Goal: Use online tool/utility: Utilize a website feature to perform a specific function

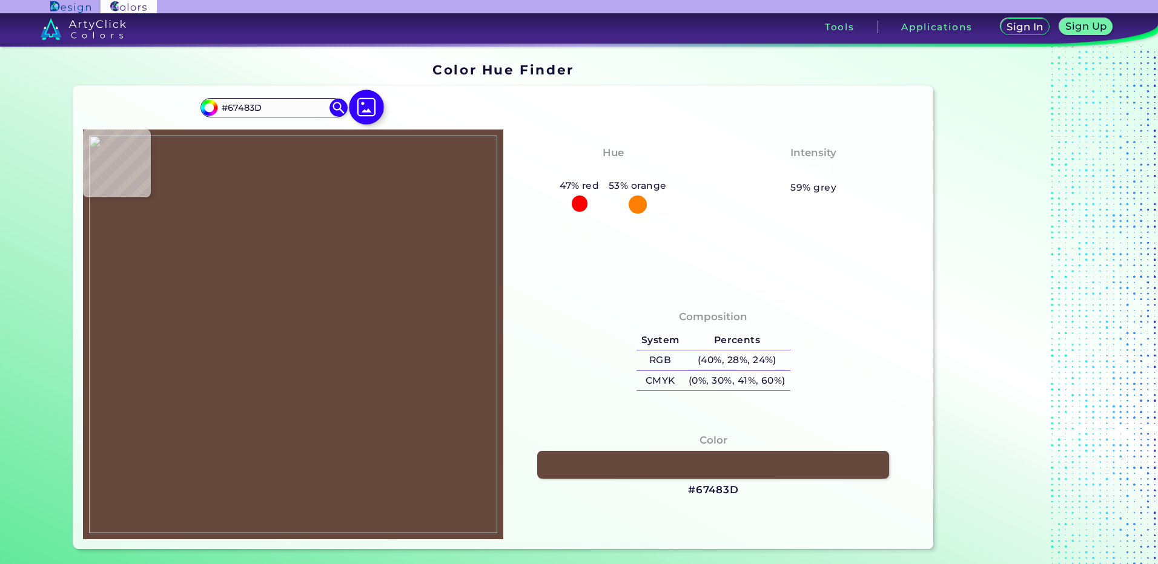
click at [366, 119] on img at bounding box center [366, 107] width 35 height 35
click at [0, 0] on input "file" at bounding box center [0, 0] width 0 height 0
click at [259, 412] on img at bounding box center [293, 335] width 408 height 398
type input "#debcbf"
type input "#DEBCBF"
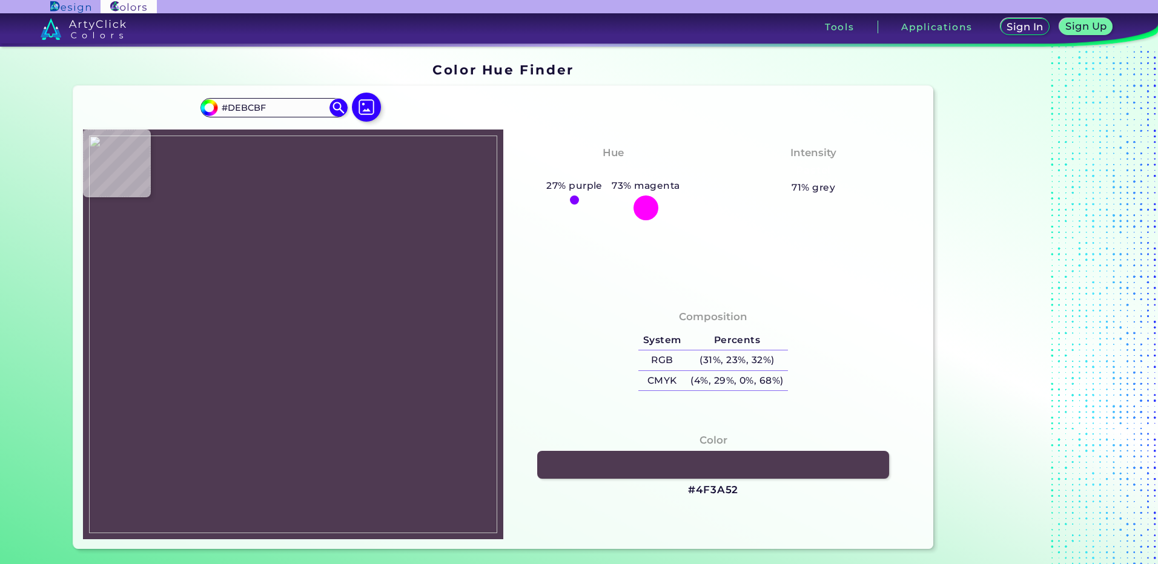
type input "#4f3a52"
type input "#4F3A52"
type input "#4e3a52"
type input "#4E3A52"
type input "#4d3a51"
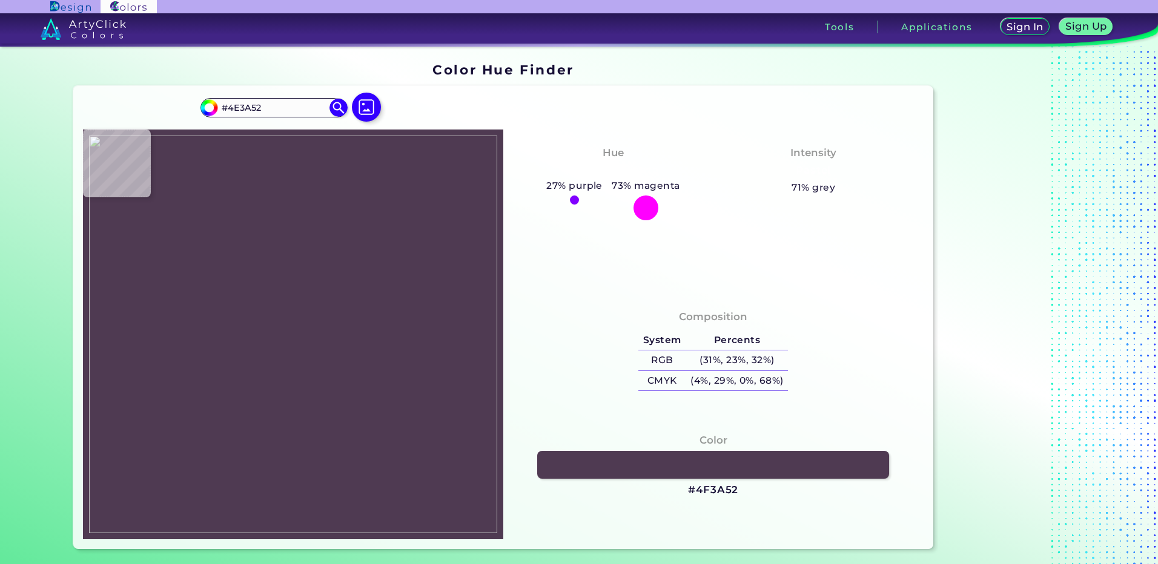
type input "#4D3A51"
type input "#4d3951"
type input "#4D3951"
type input "#4d3a52"
type input "#4D3A52"
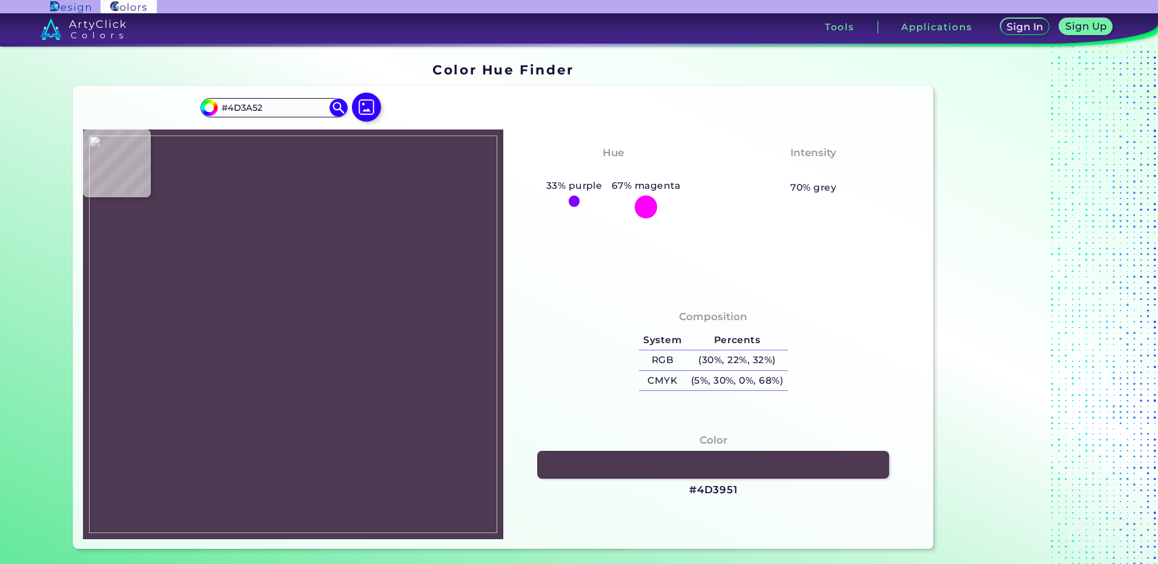
type input "#4e3a53"
type input "#4E3A53"
type input "#4d3952"
type input "#4D3952"
type input "#4c3952"
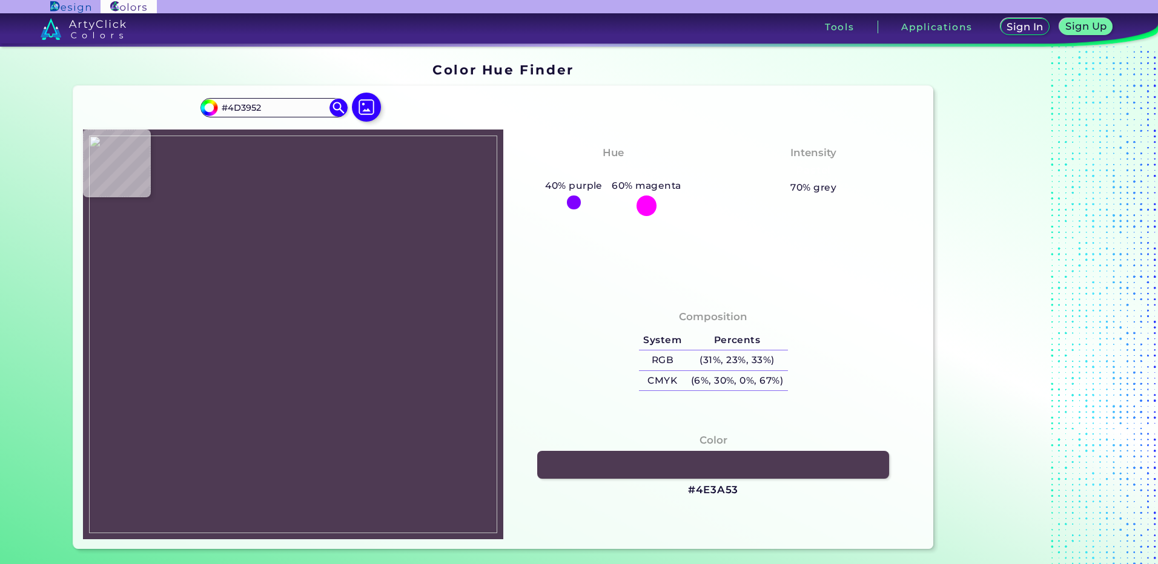
type input "#4C3952"
type input "#4b3951"
type input "#4B3951"
type input "#4c3952"
type input "#4C3952"
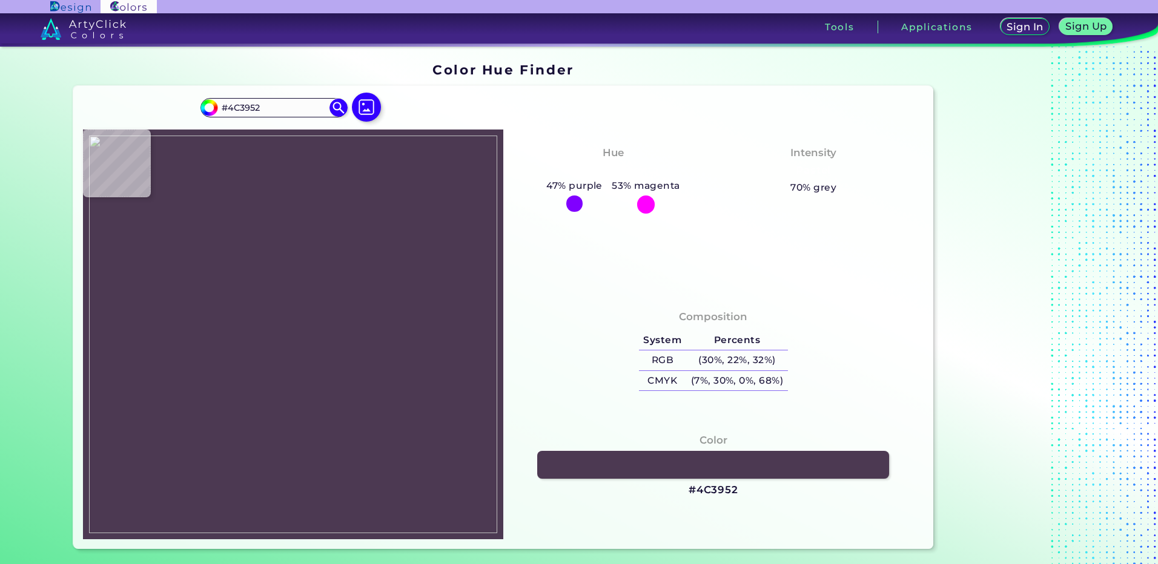
click at [267, 405] on img at bounding box center [293, 335] width 408 height 398
click at [709, 492] on h3 "#4C3952" at bounding box center [714, 490] width 50 height 15
click at [271, 409] on img at bounding box center [293, 335] width 408 height 398
type input "#412d3a"
type input "#412D3A"
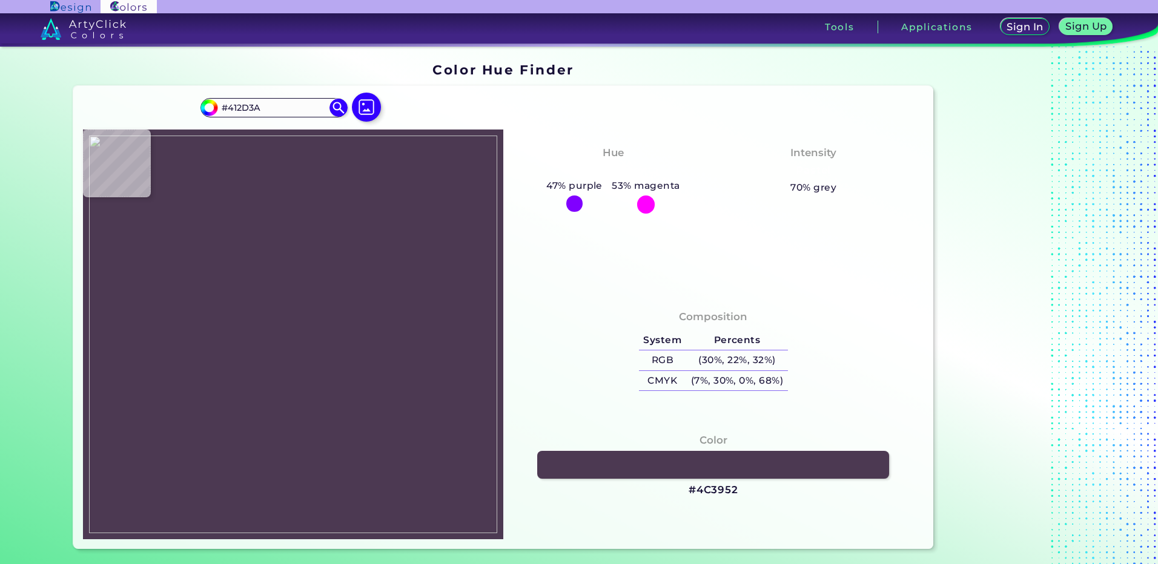
type input "#473446"
type input "#4d394f"
type input "#4D394F"
type input "#4d394e"
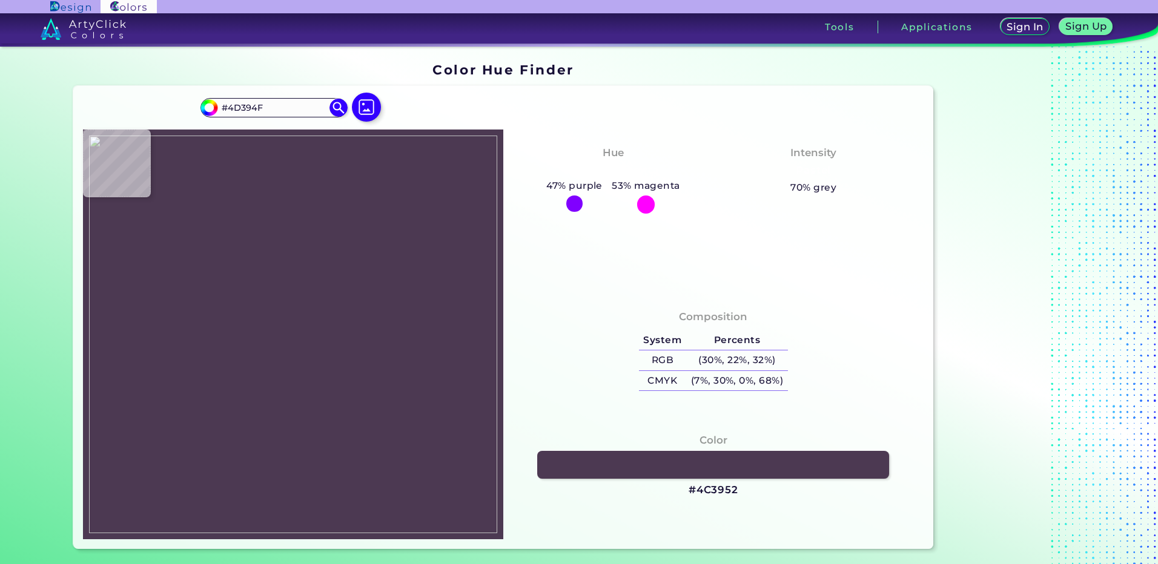
type input "#4D394E"
type input "#3f242c"
type input "#3F242C"
type input "#5d4454"
type input "#5D4454"
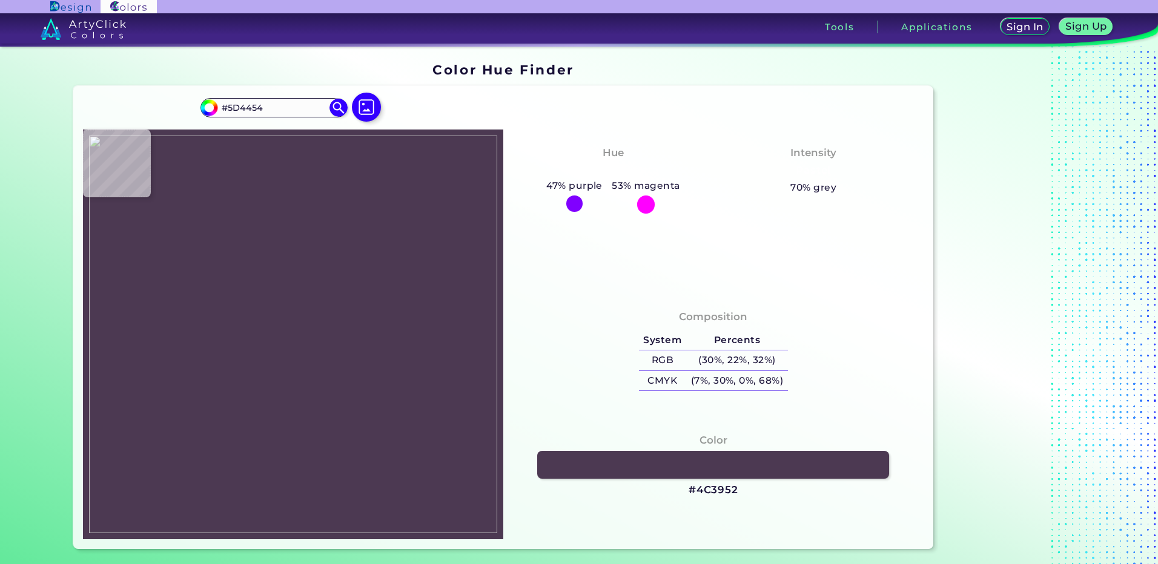
type input "#8d7b8d"
type input "#8D7B8D"
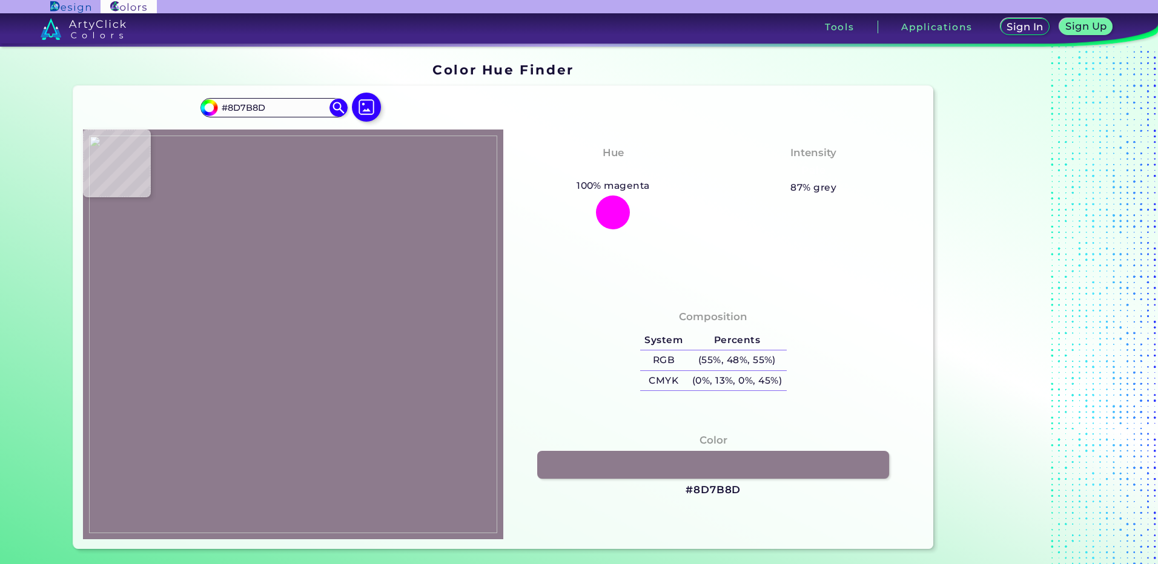
type input "#8e7b8c"
type input "#8E7B8C"
type input "#8f7b8d"
type input "#8F7B8D"
type input "#8f7b8c"
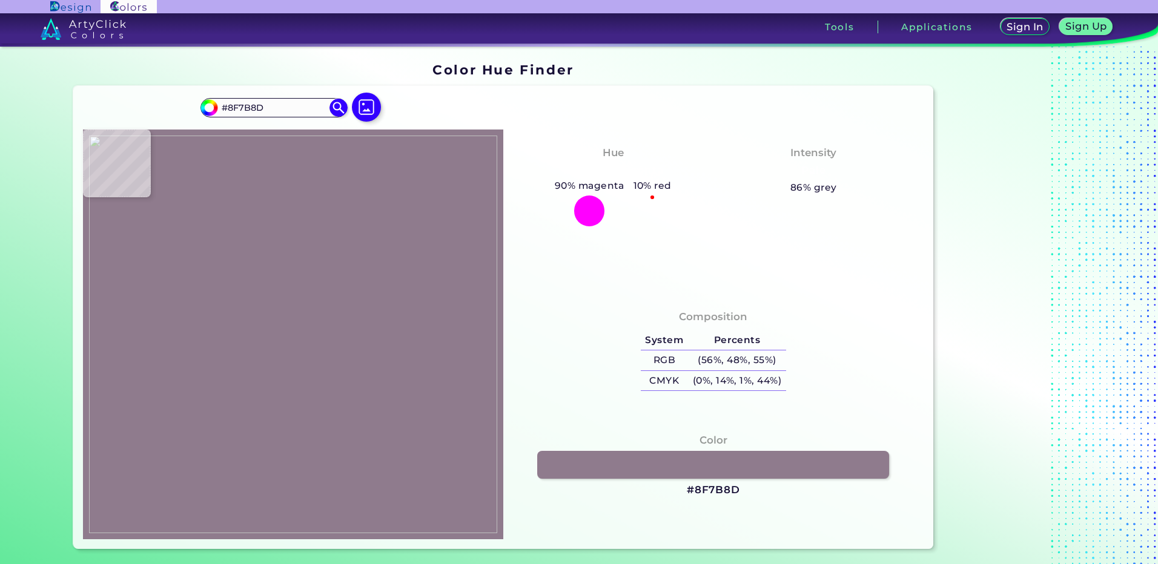
type input "#8F7B8C"
type input "#917c8c"
type input "#917C8C"
type input "#937d8c"
type input "#937D8C"
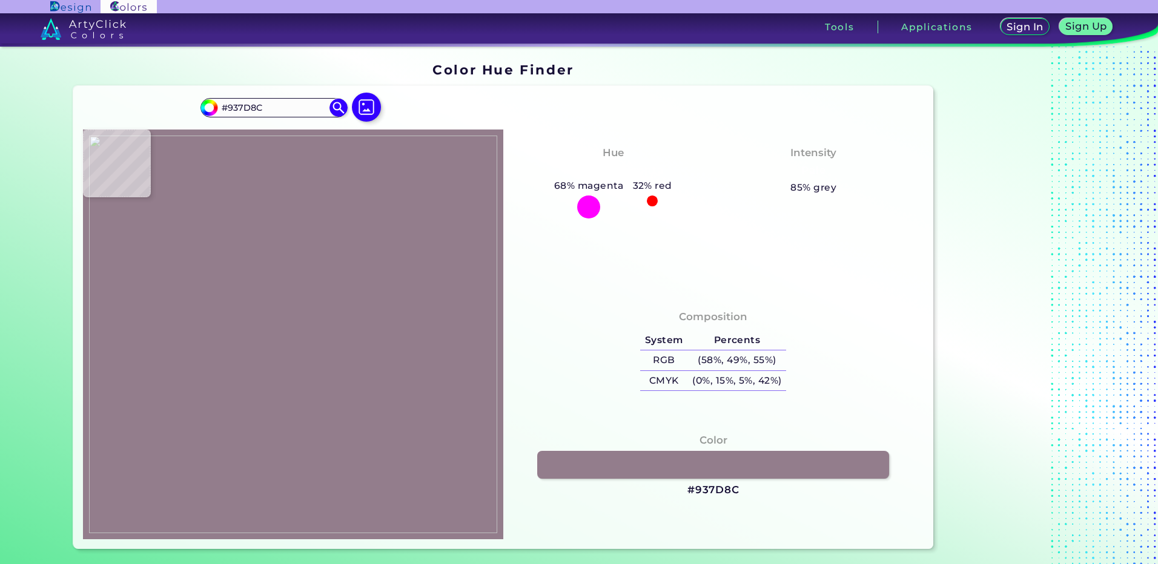
click at [271, 420] on img at bounding box center [293, 335] width 408 height 398
click at [720, 491] on h3 "#937D8C" at bounding box center [713, 490] width 52 height 15
click at [266, 426] on img at bounding box center [293, 335] width 408 height 398
type input "#f6e3c6"
type input "#F6E3C6"
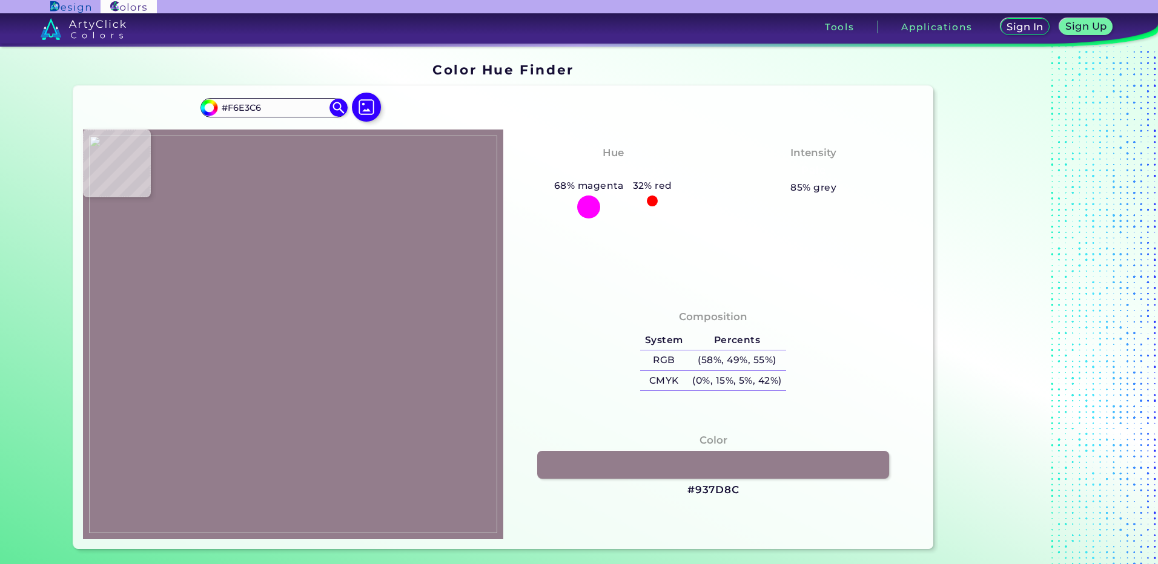
type input "#eba675"
type input "#EBA675"
type input "#7b442d"
type input "#7B442D"
type input "#7a452e"
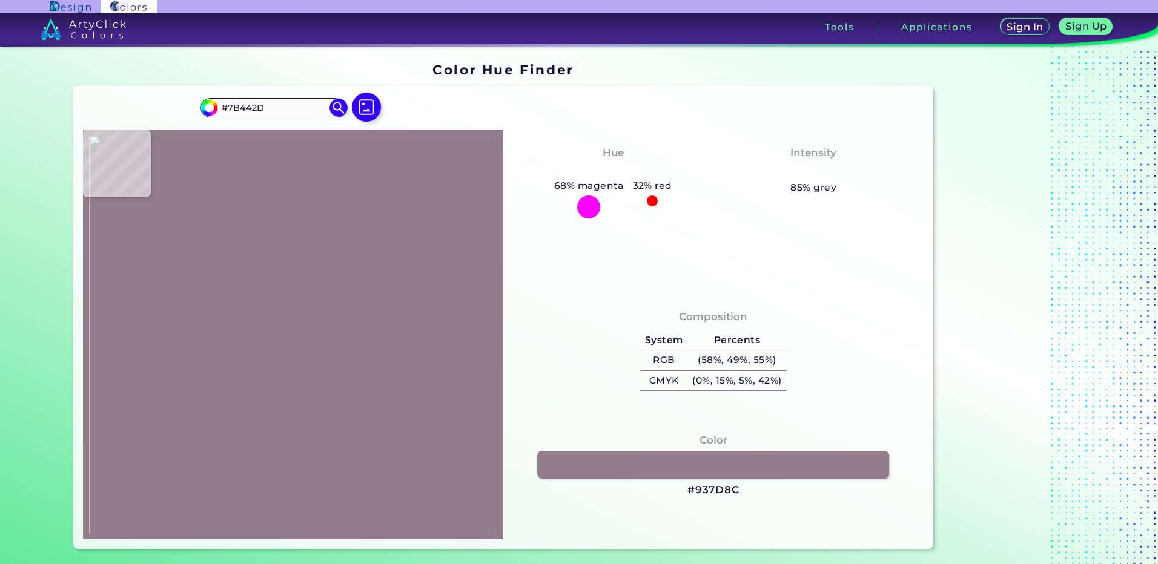
type input "#7A452E"
type input "#7a442e"
type input "#7A442E"
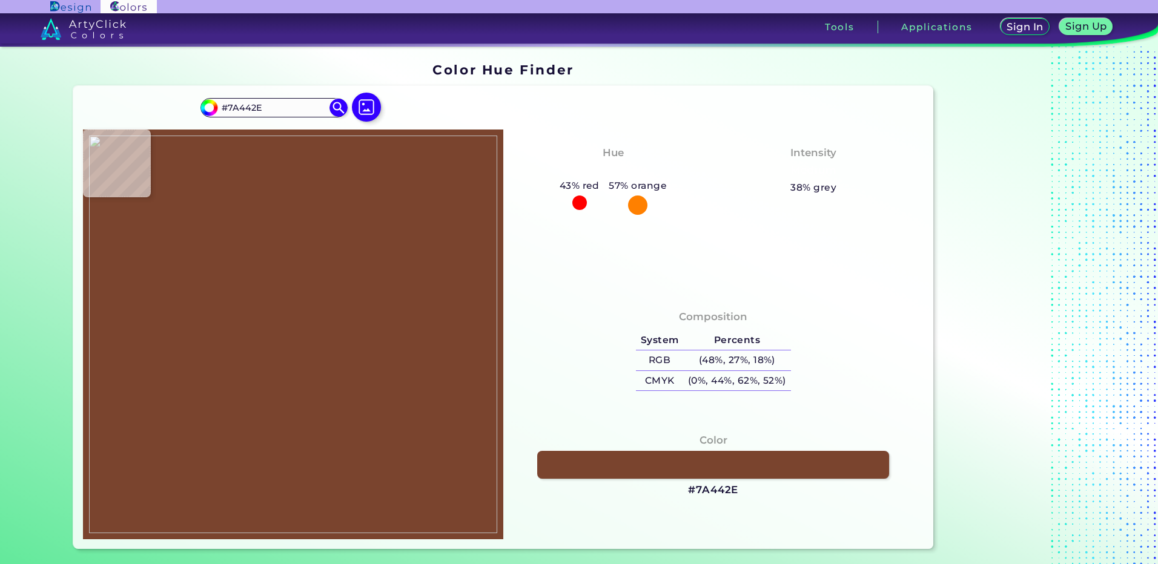
type input "#68341e"
type input "#68341E"
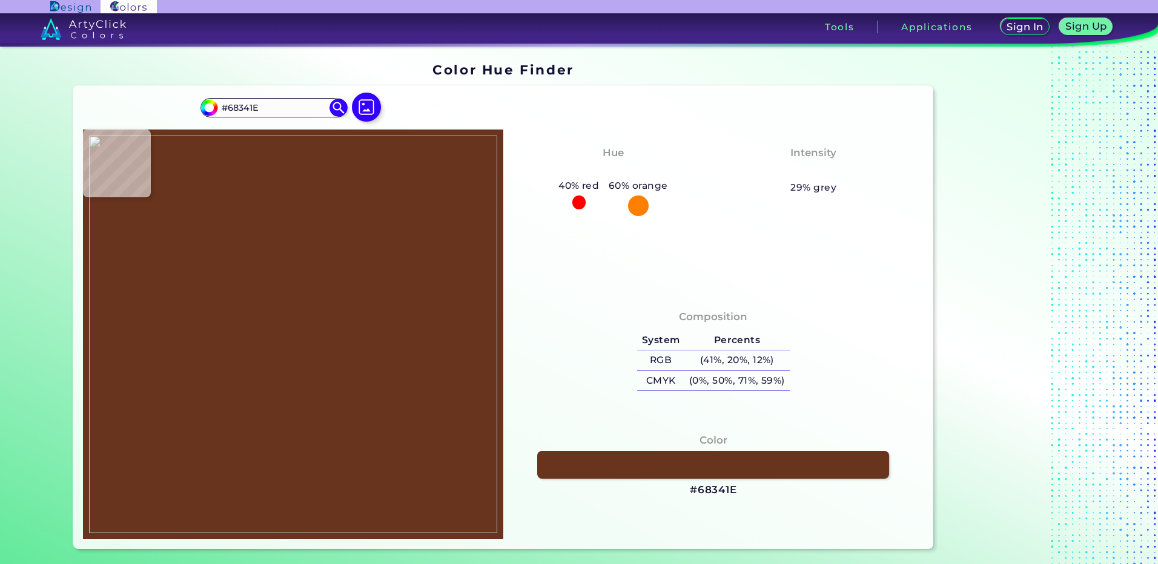
type input "#78442d"
type input "#78442D"
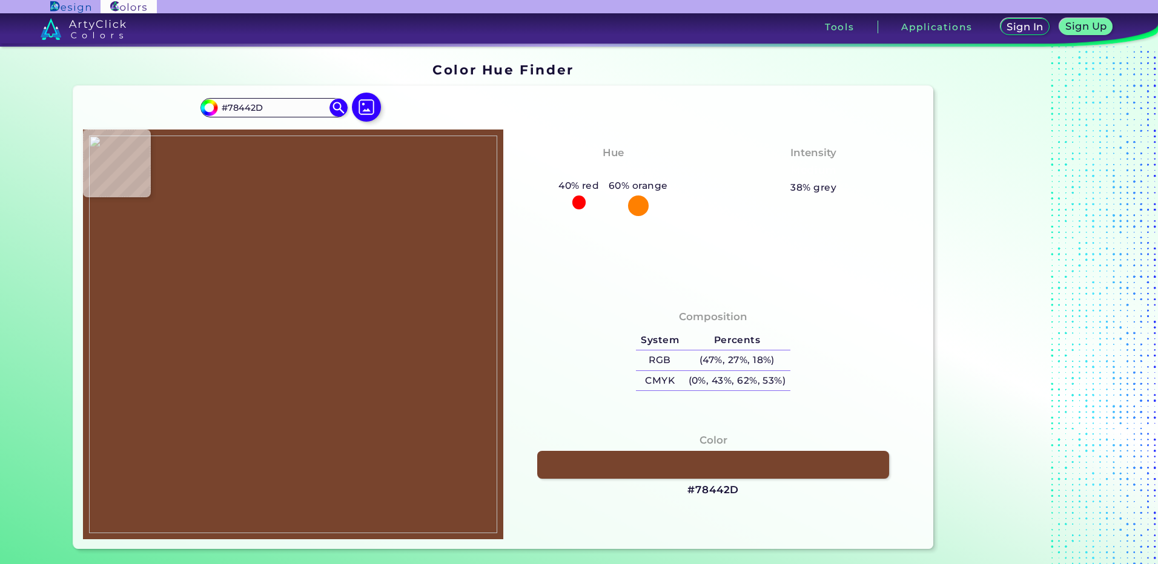
type input "#77432d"
type input "#77432D"
type input "#75422d"
type input "#75422D"
type input "#65331c"
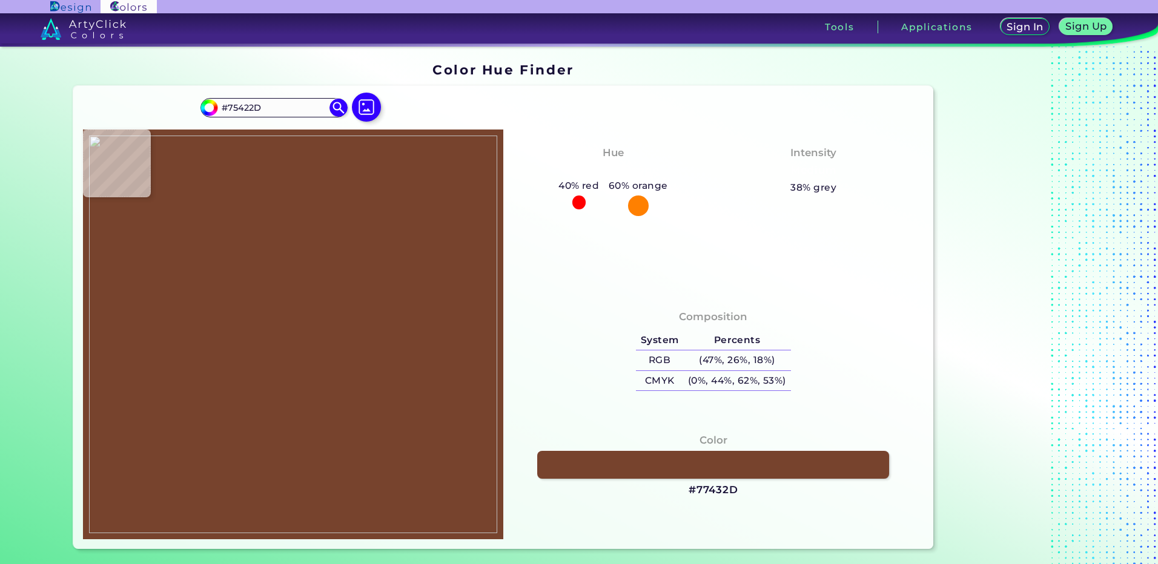
type input "#65331C"
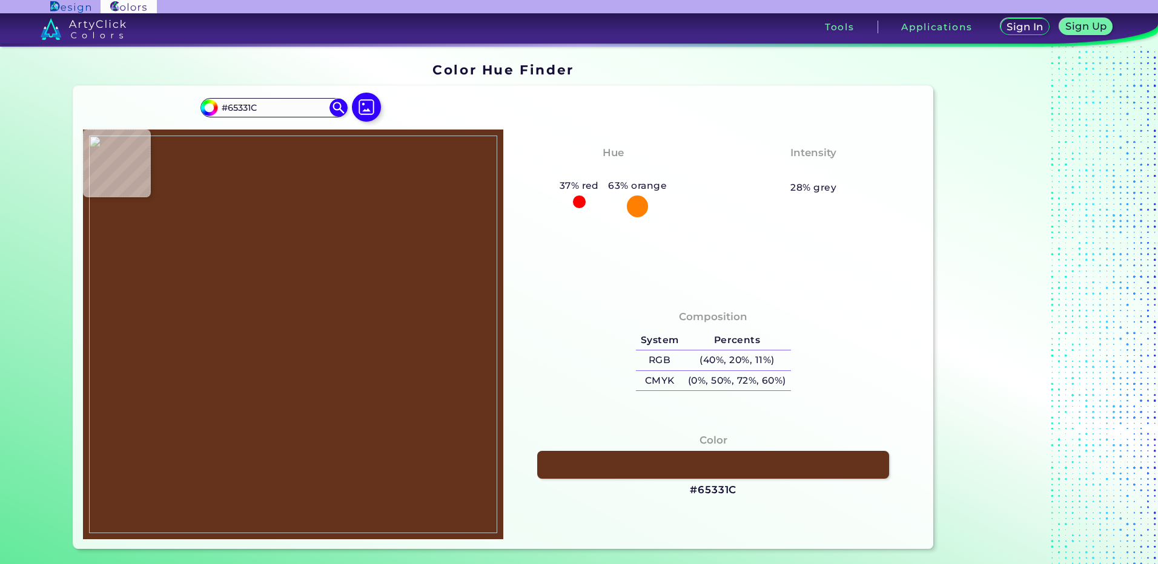
type input "#5d2e19"
type input "#5D2E19"
type input "#7a585f"
type input "#7A585F"
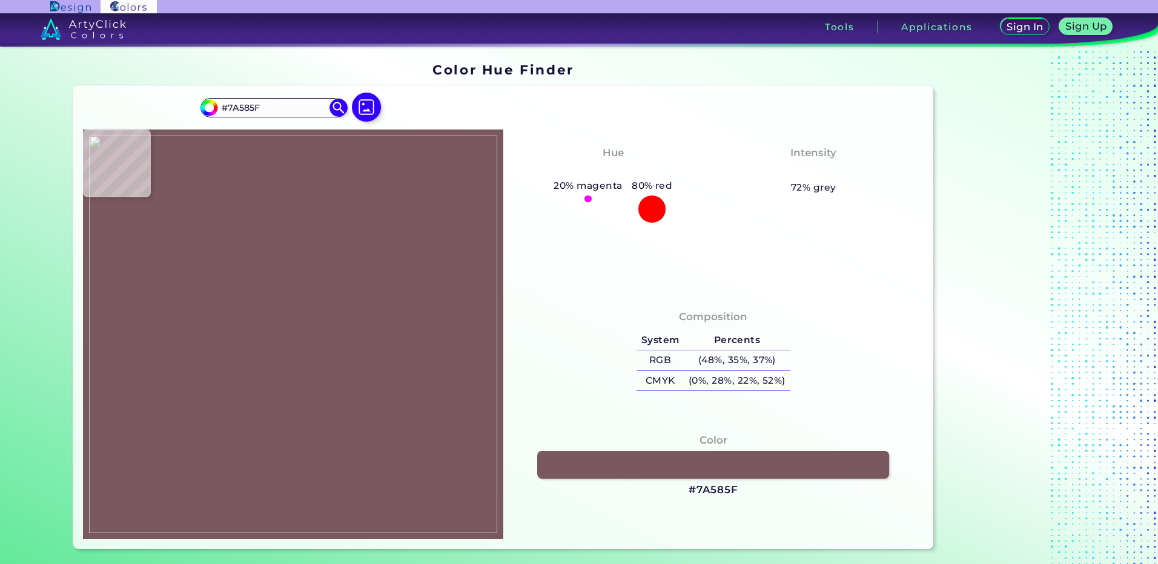
type input "#5d2e19"
type input "#5D2E19"
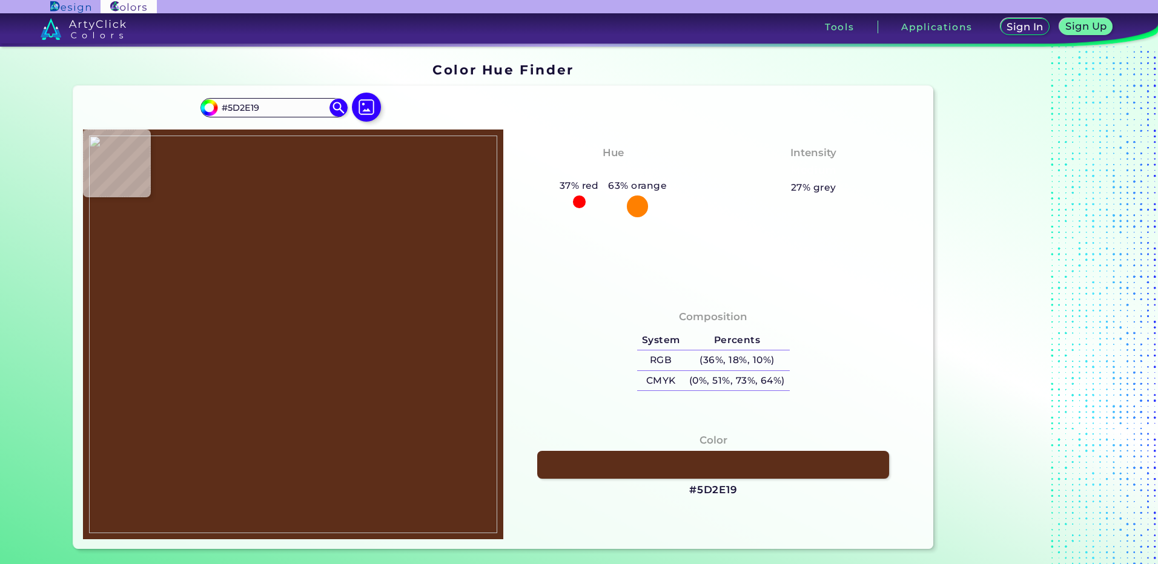
type input "#66331b"
type input "#66331B"
type input "#68341e"
type input "#68341E"
type input "#713f2b"
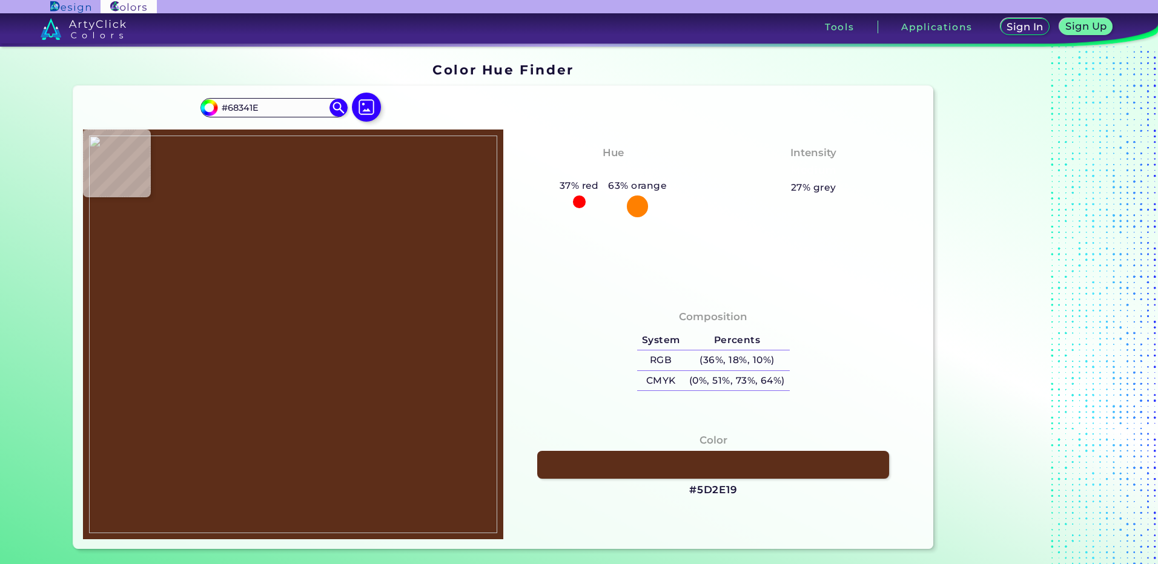
type input "#713F2B"
type input "#76412e"
type input "#76412E"
type input "#b1765d"
type input "#B1765D"
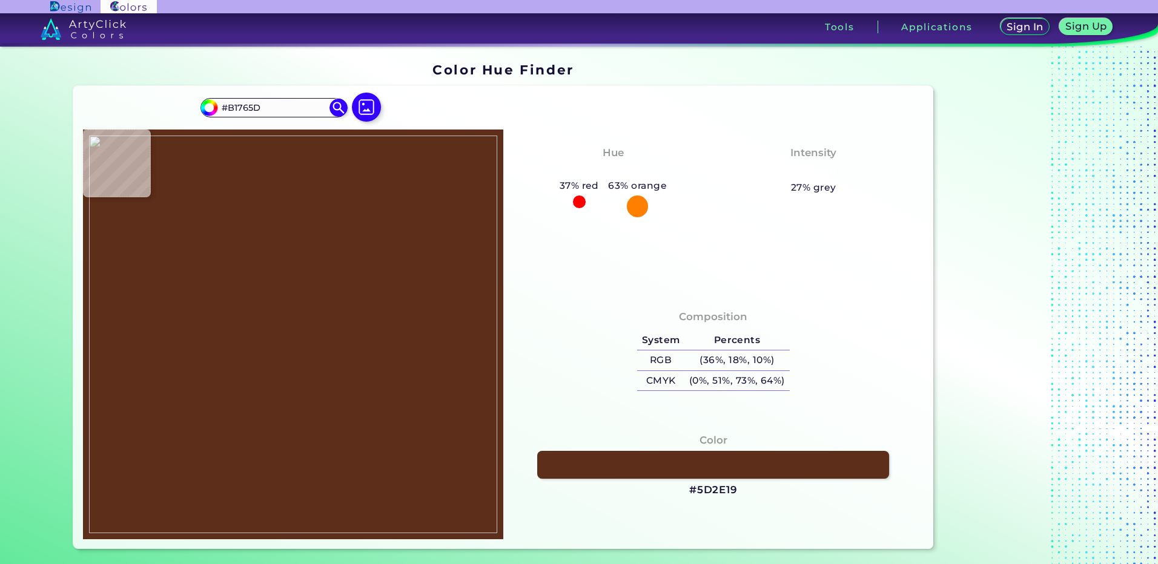
type input "#dfb1b0"
type input "#DFB1B0"
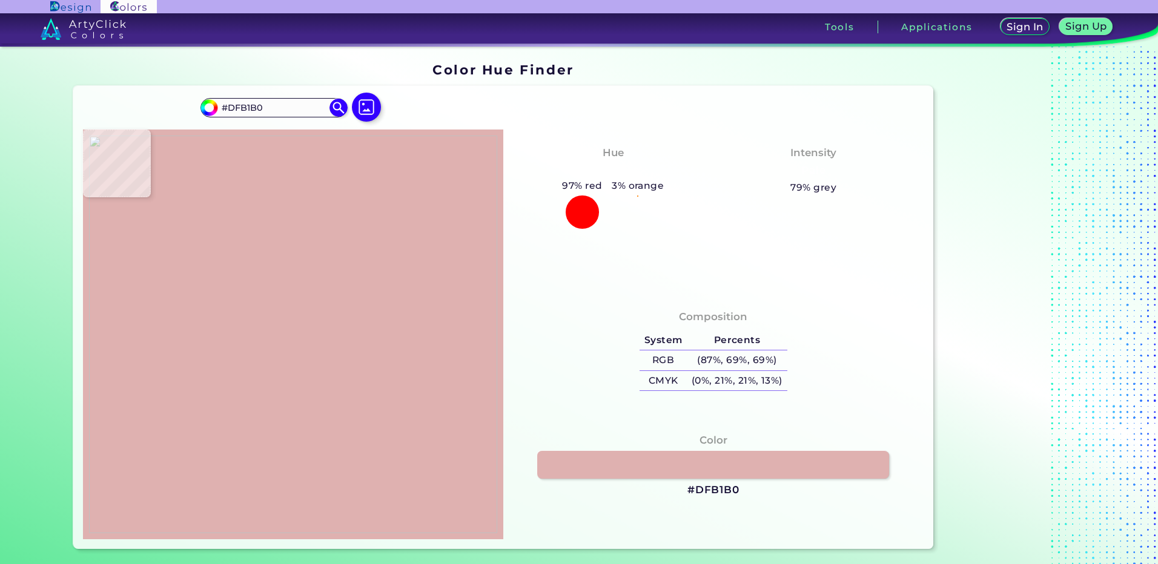
type input "#dfb3b4"
type input "#DFB3B4"
type input "#dfb2b2"
type input "#DFB2B2"
type input "#dfb1b1"
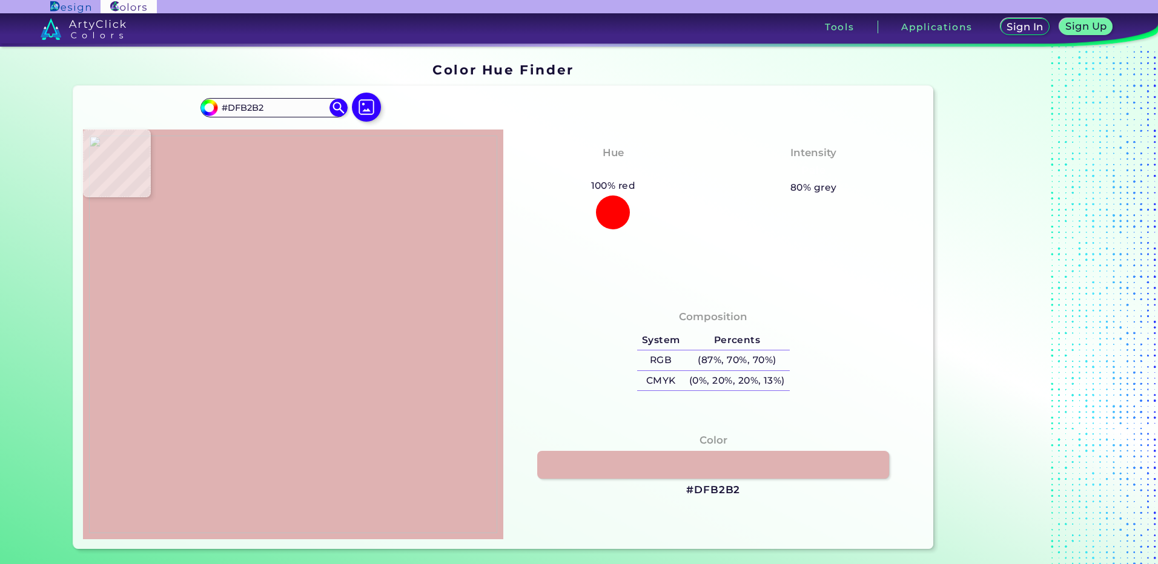
type input "#DFB1B1"
type input "#ad7c76"
type input "#AD7C76"
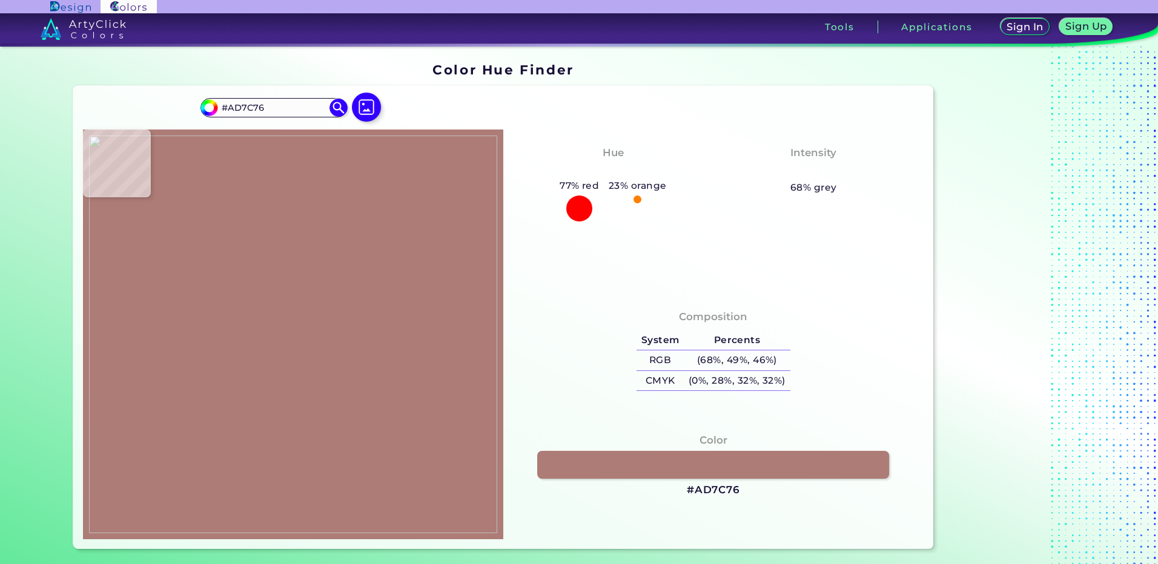
type input "#764f4b"
type input "#764F4B"
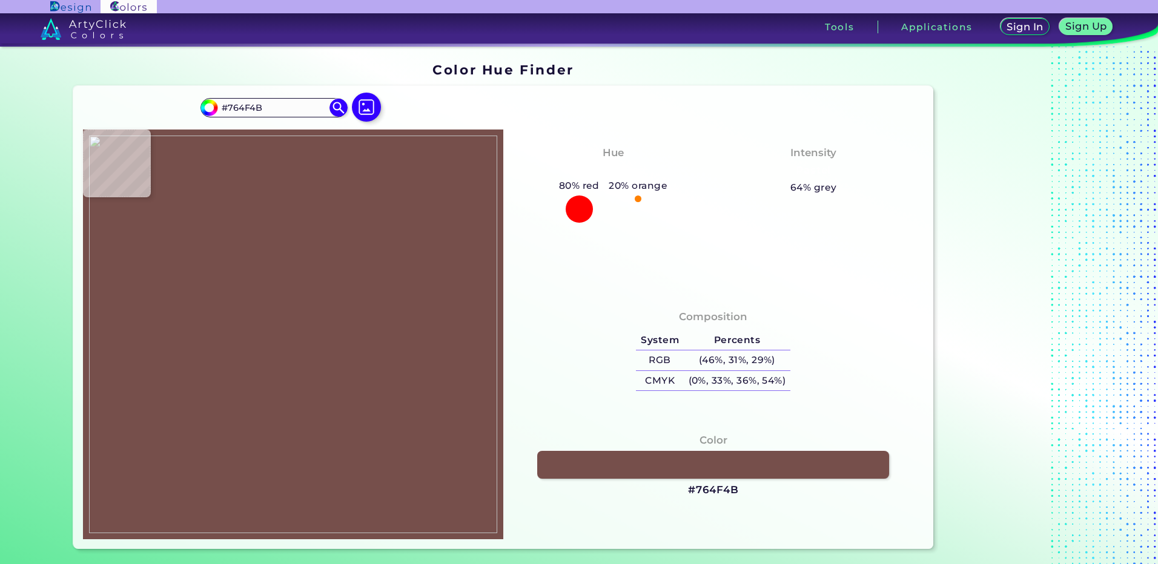
type input "#673d36"
type input "#673D36"
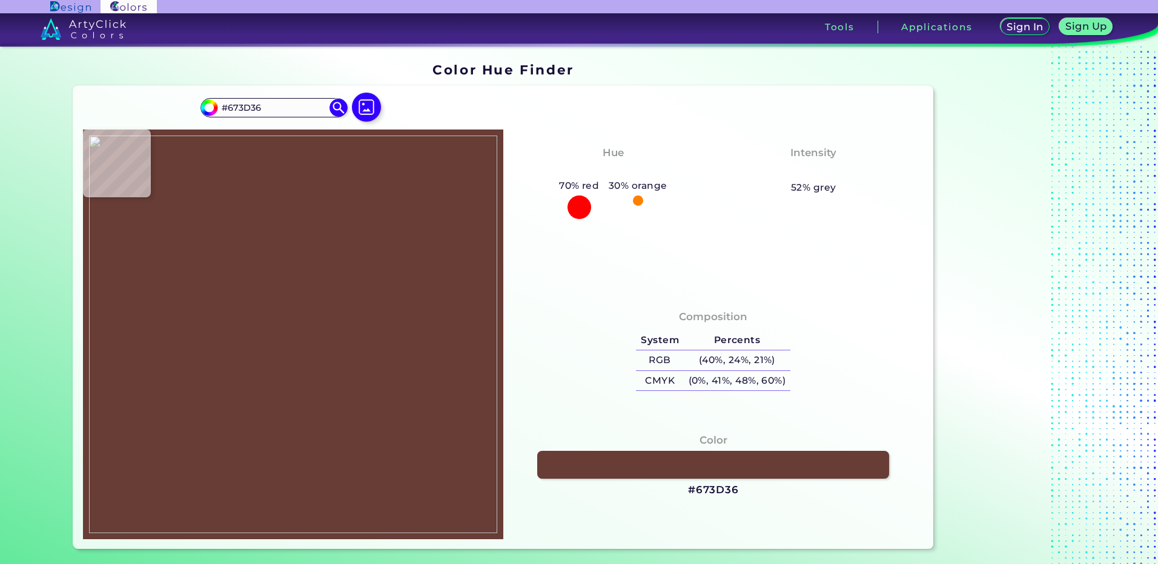
type input "#58291e"
type input "#58291E"
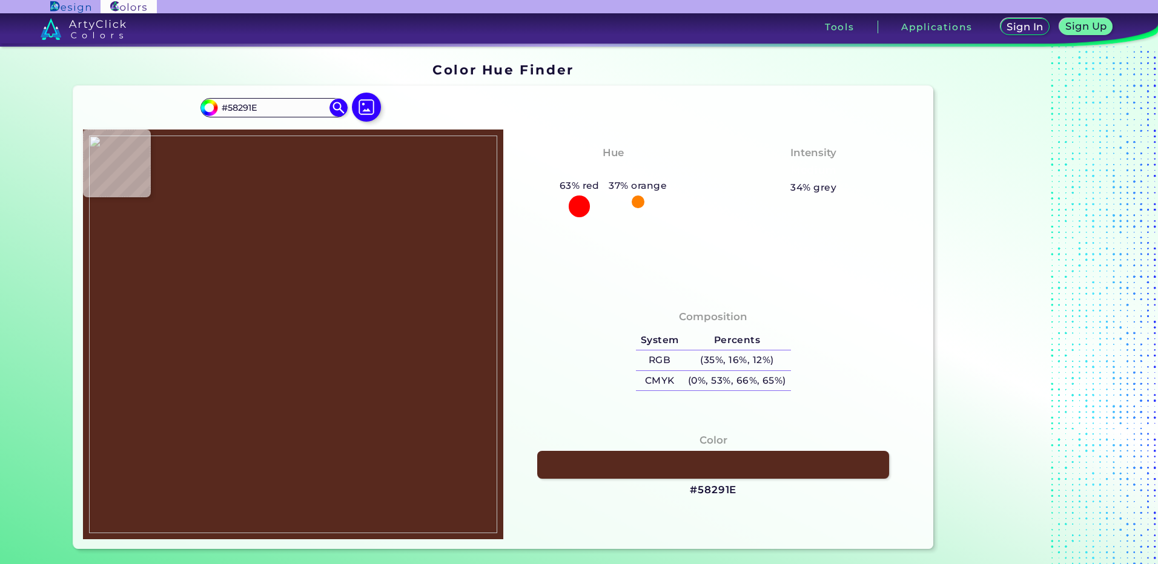
type input "#54281d"
type input "#54281D"
type input "#5c352c"
type input "#5C352C"
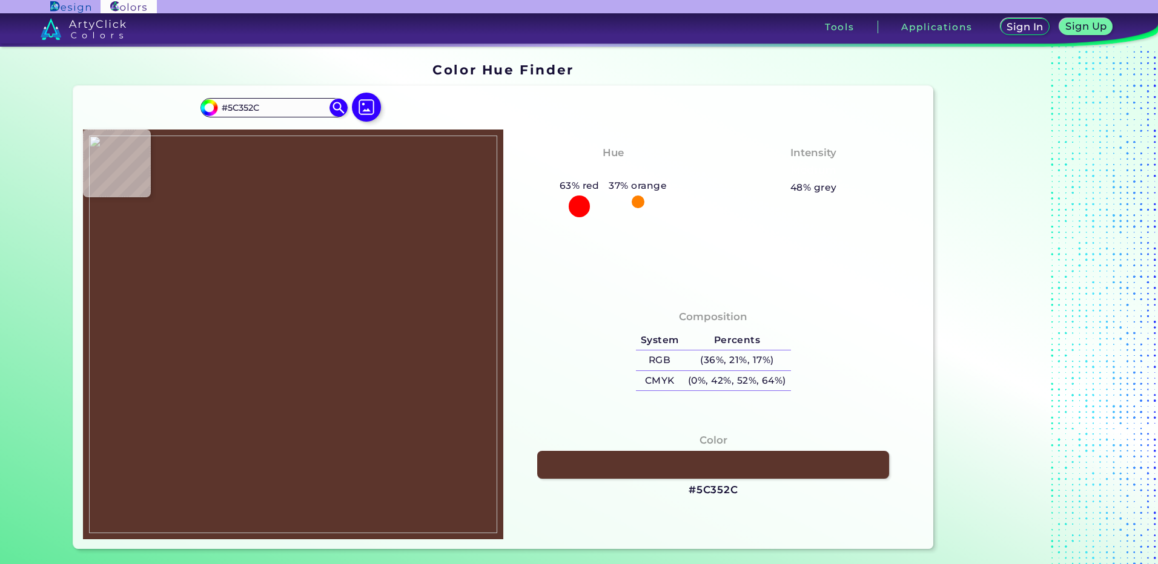
type input "#54281d"
type input "#54281D"
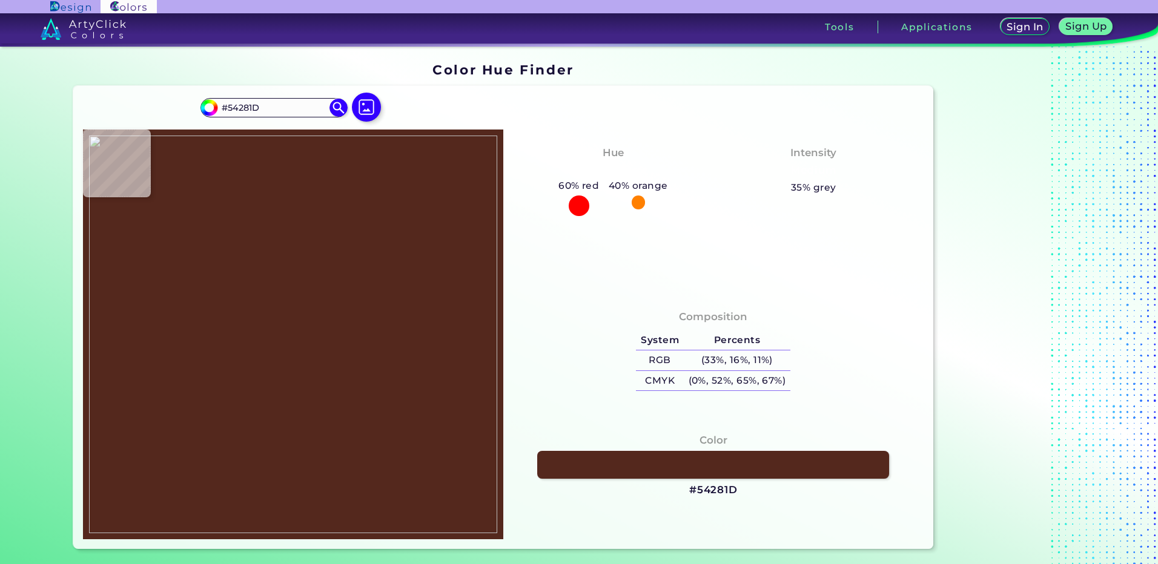
click at [263, 420] on img at bounding box center [293, 335] width 408 height 398
click at [702, 486] on h3 "#54281D" at bounding box center [713, 490] width 48 height 15
click at [262, 372] on img at bounding box center [293, 335] width 408 height 398
type input "#fcefeb"
type input "#FCEFEB"
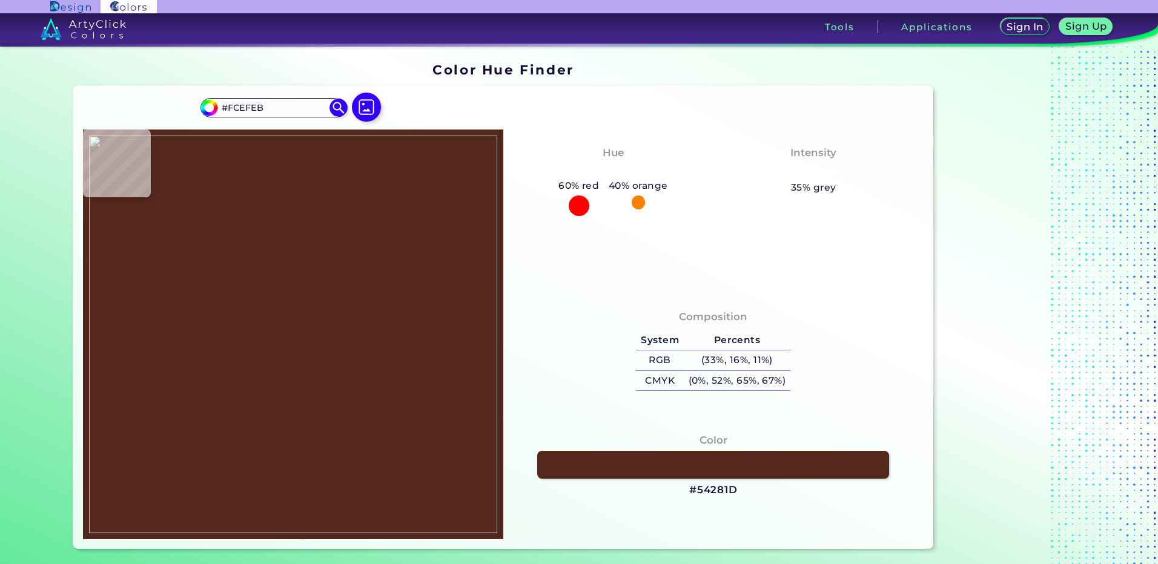
type input "#f5d3d0"
type input "#F5D3D0"
type input "#b97f87"
type input "#B97F87"
type input "#764856"
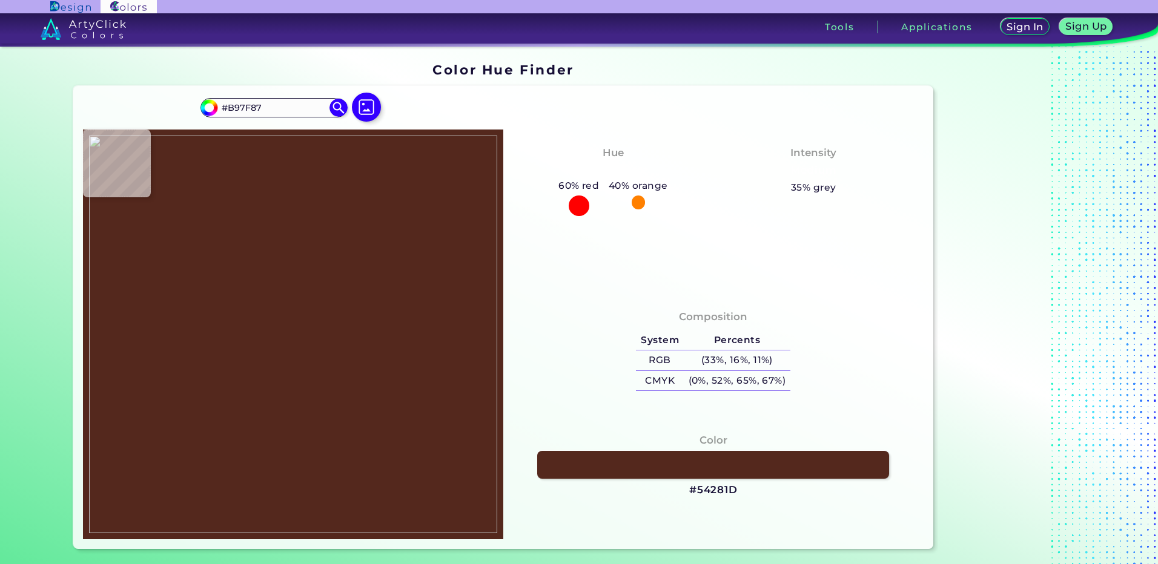
type input "#764856"
type input "#dabf94"
type input "#DABF94"
type input "#b17e51"
type input "#B17E51"
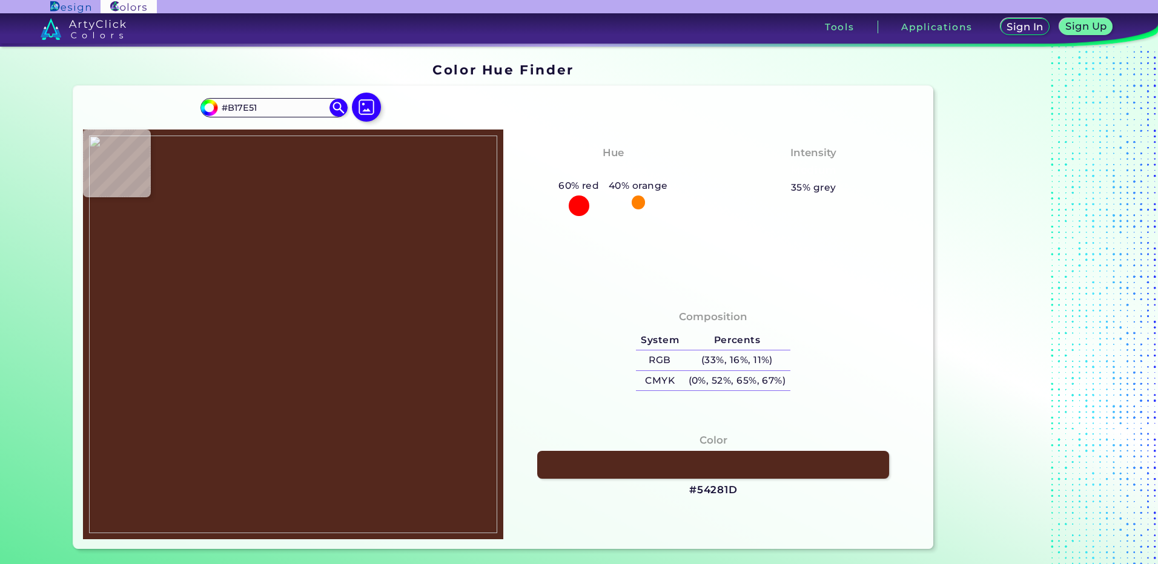
type input "#594253"
type input "#543e50"
type input "#543E50"
type input "#41272b"
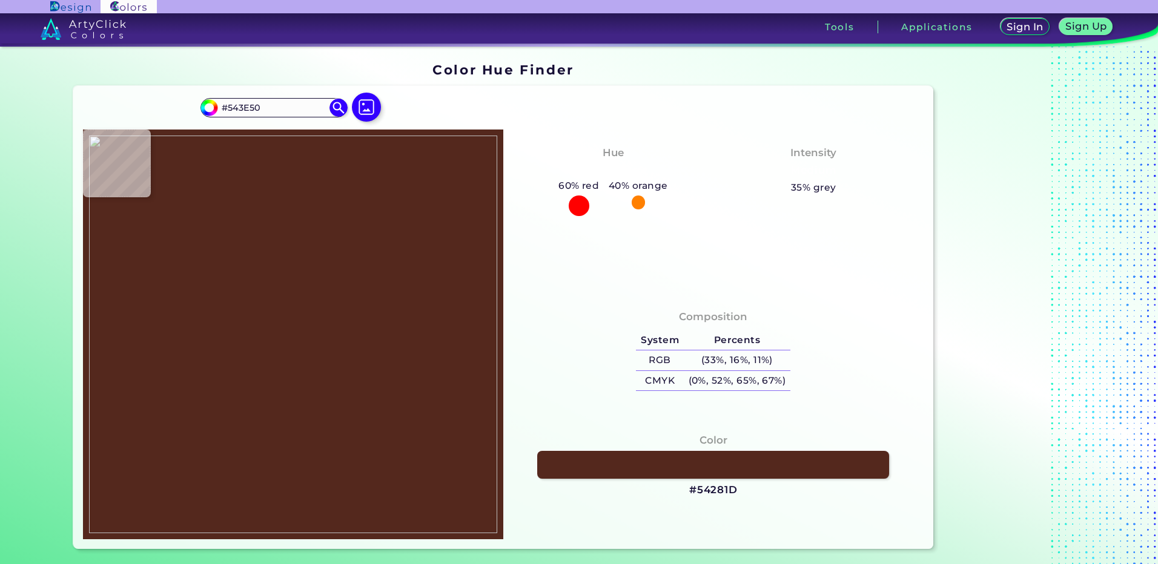
type input "#41272B"
type input "#442319"
type input "#452a2e"
type input "#452A2E"
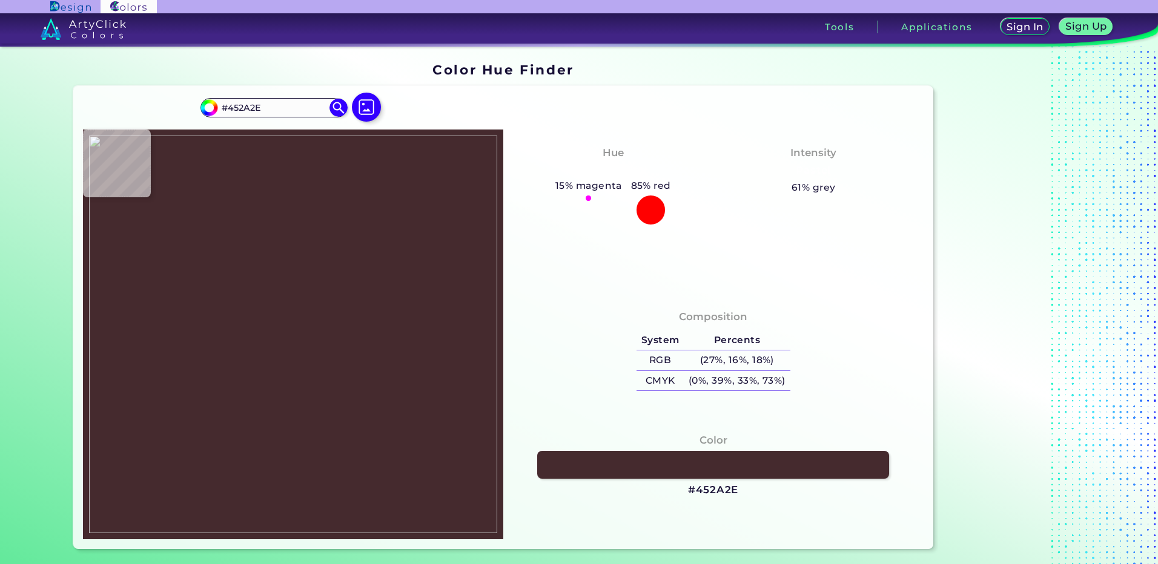
type input "#503948"
type input "#564051"
type input "#554051"
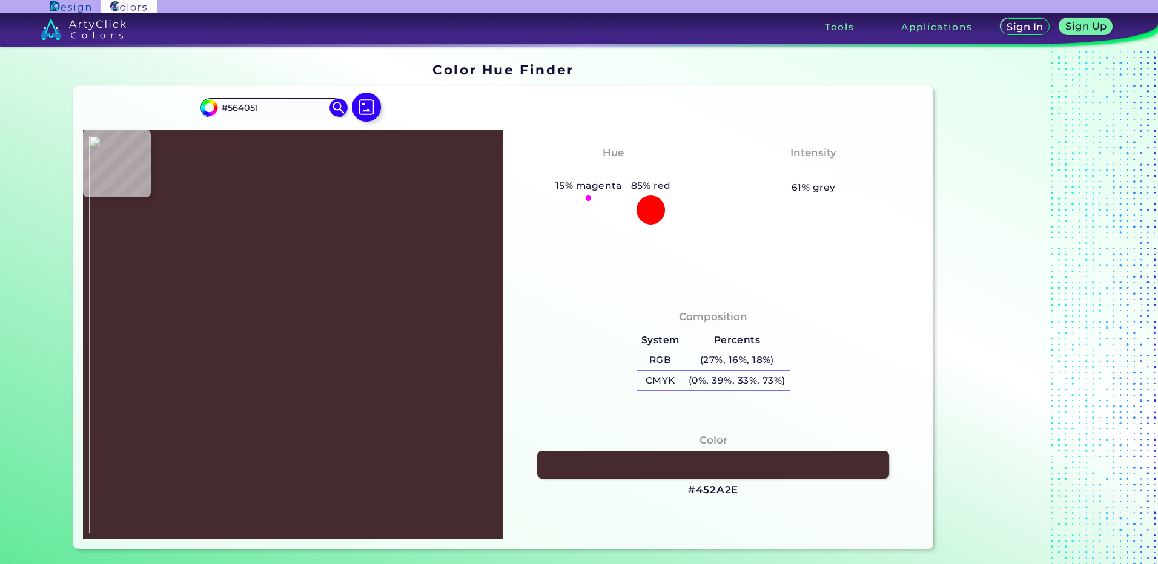
type input "#554051"
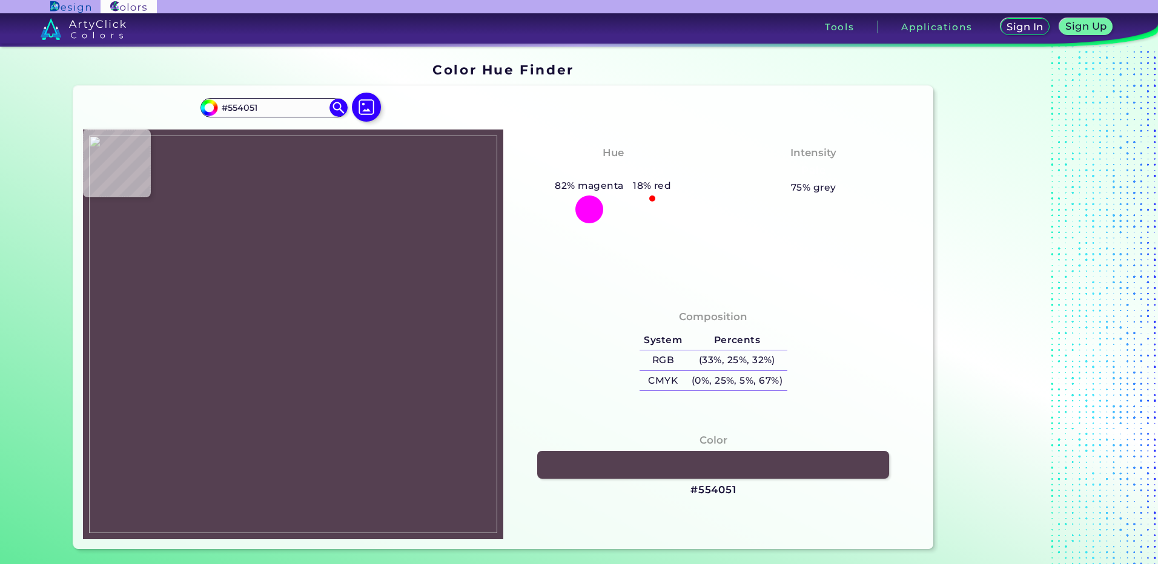
type input "#442a31"
type input "#442A31"
type input "#513c4c"
type input "#513C4C"
type input "#543f51"
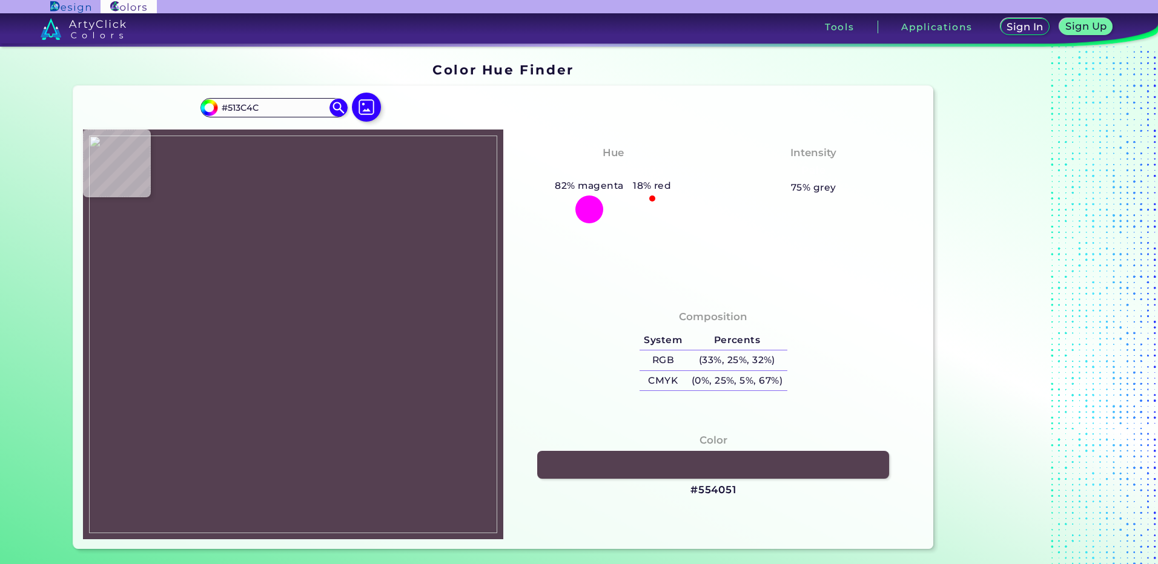
type input "#543F51"
type input "#564052"
type input "#574152"
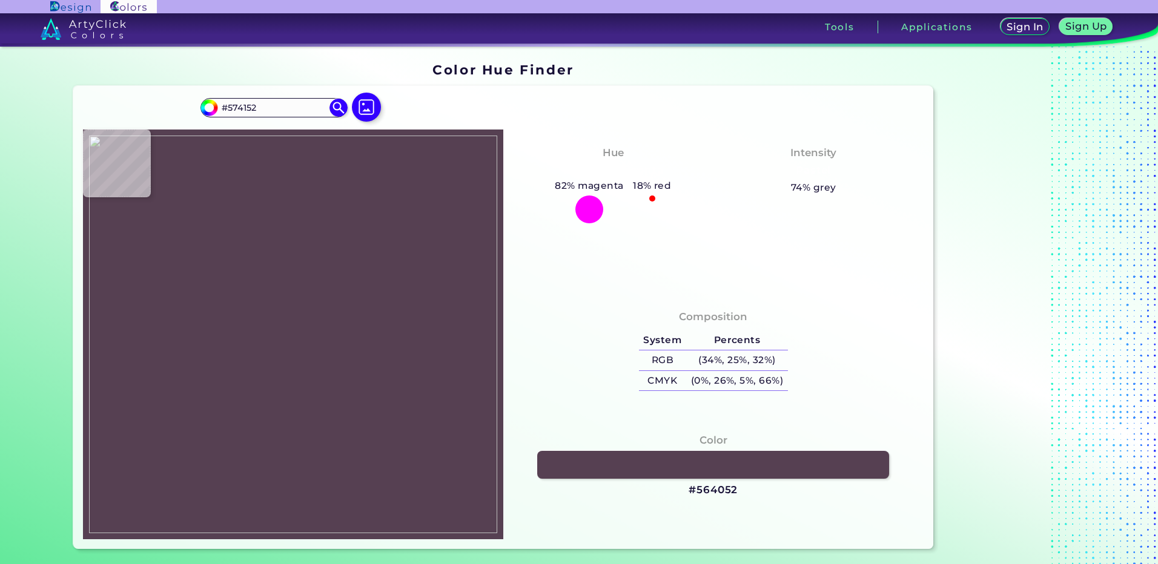
type input "#584152"
type input "#594253"
type input "#5b4353"
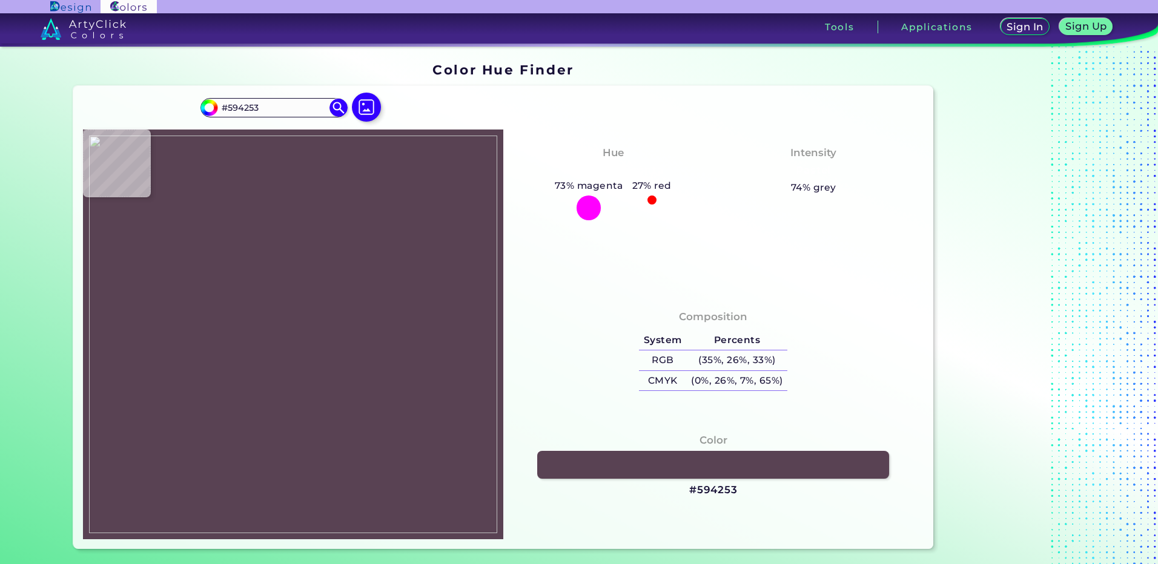
type input "#5B4353"
type input "#604753"
type input "#614753"
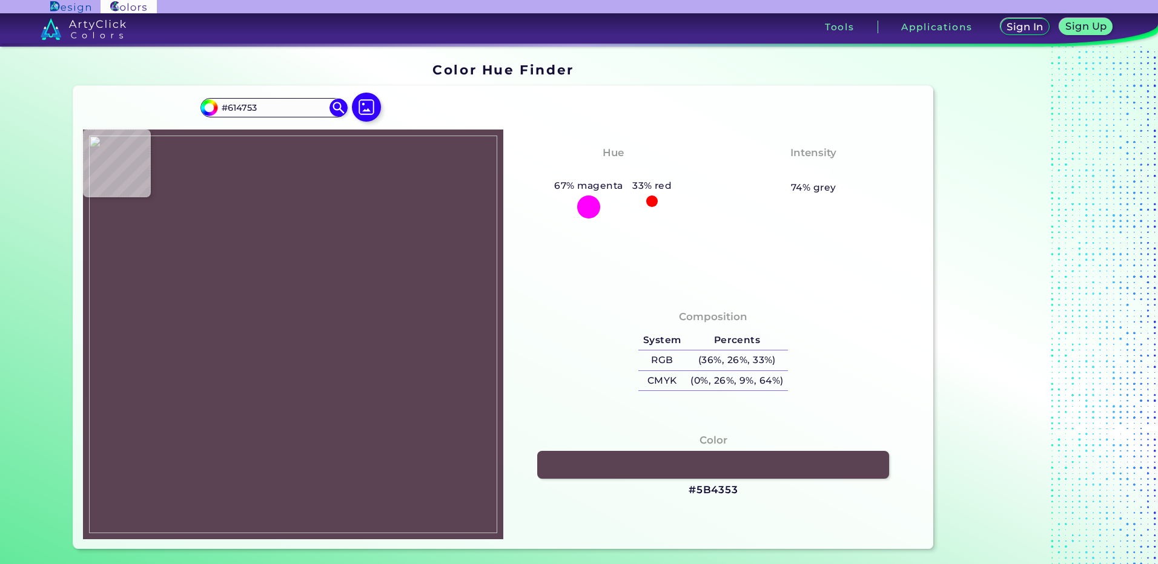
type input "#644954"
type input "#654954"
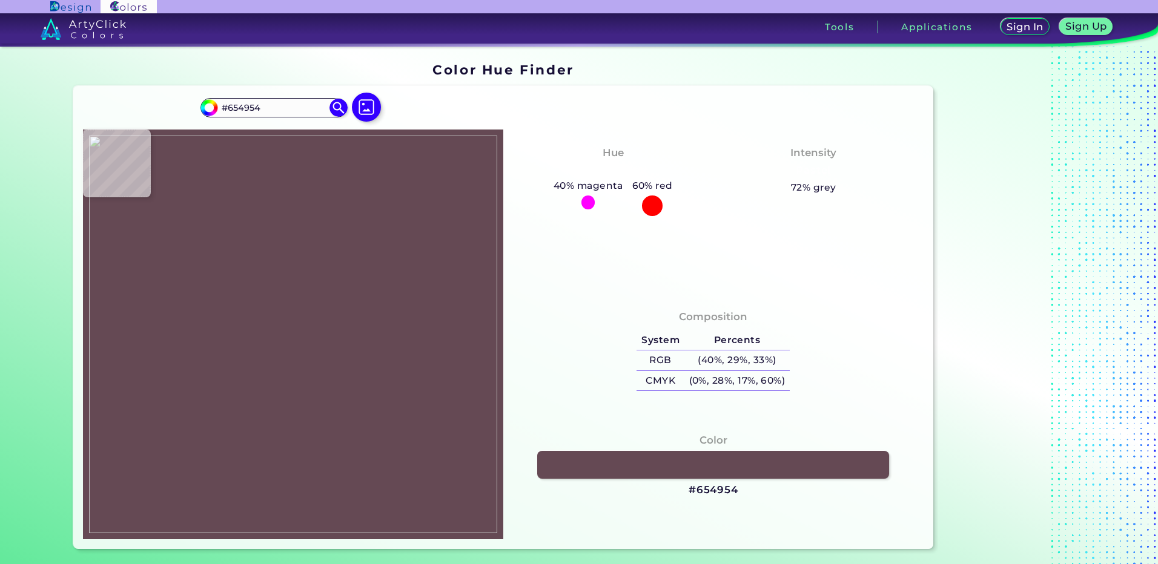
type input "#694b55"
type input "#694B55"
type input "#694c54"
type input "#694C54"
type input "#684b54"
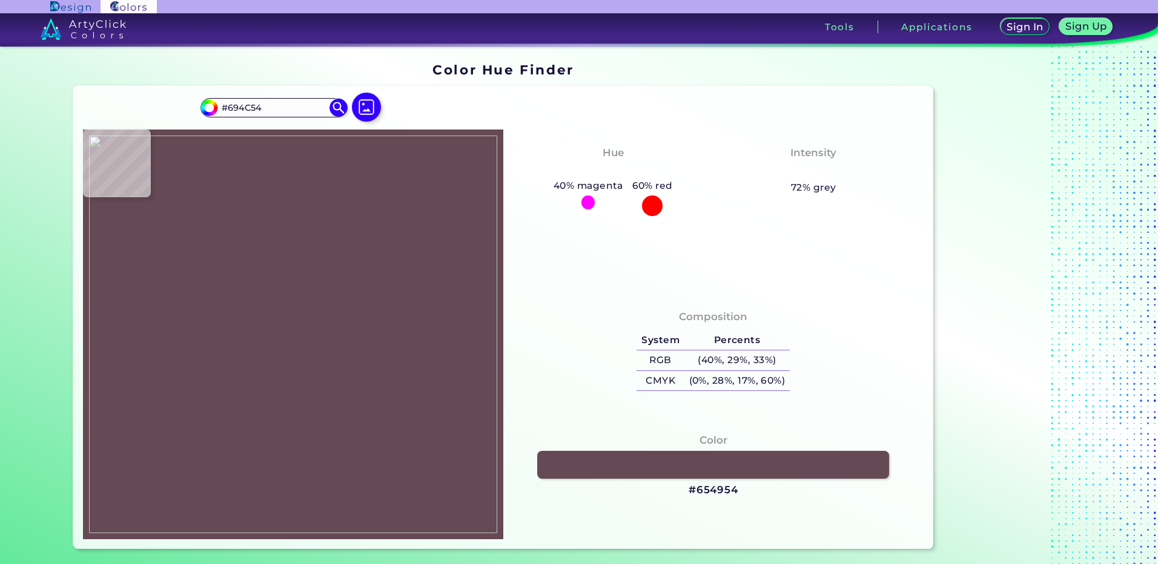
type input "#684B54"
type input "#6a4d54"
type input "#6A4D54"
type input "#664a54"
type input "#664A54"
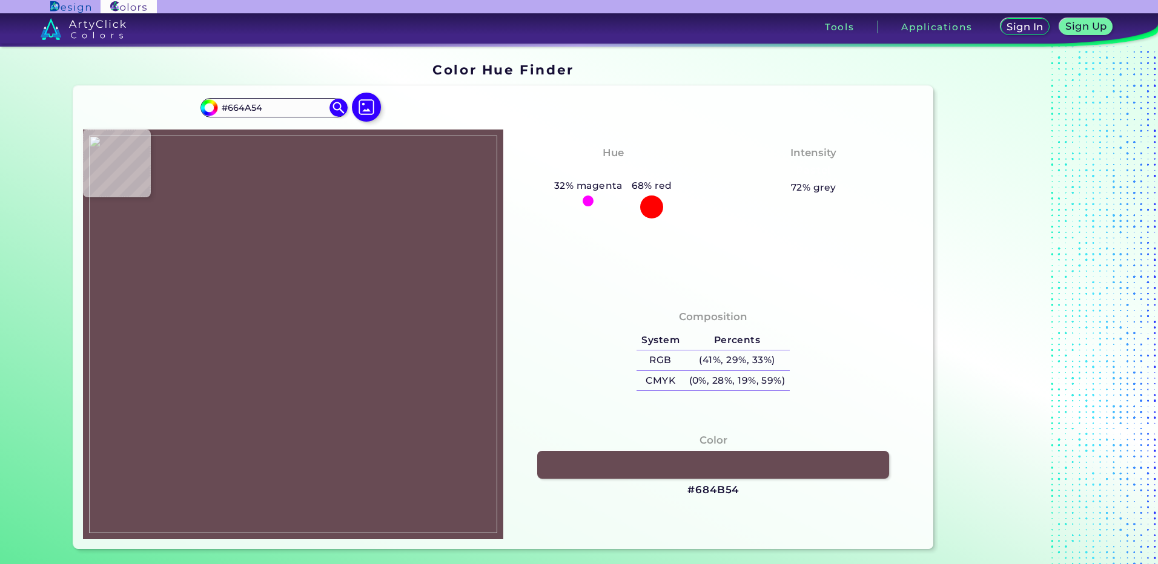
type input "#6b4d55"
type input "#6B4D55"
type input "#684b55"
type input "#684B55"
type input "#674a55"
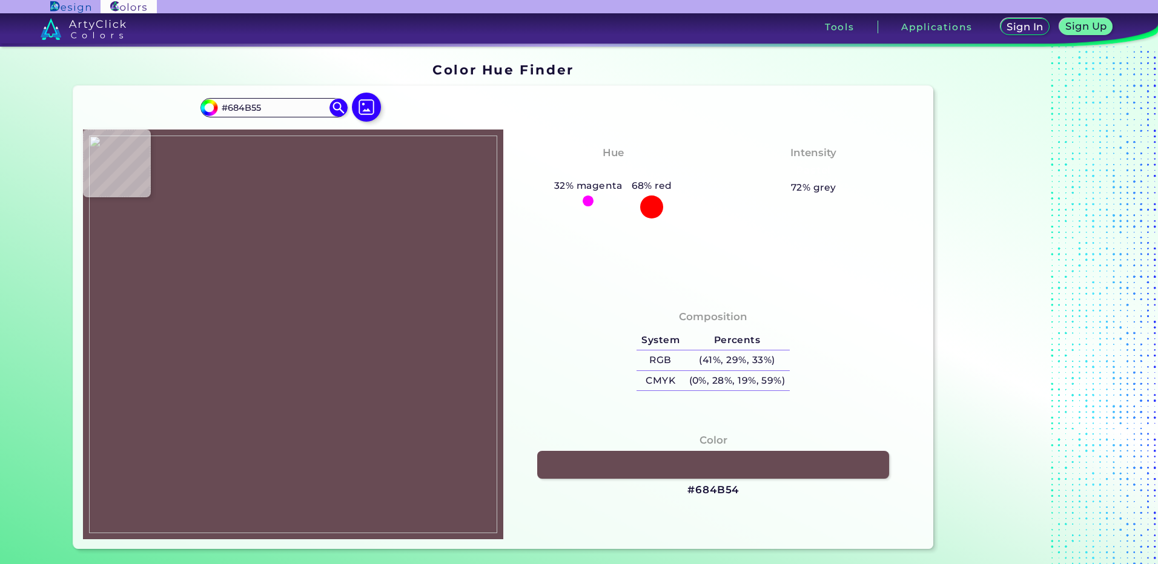
type input "#674A55"
type input "#5f4046"
type input "#5F4046"
type input "#654652"
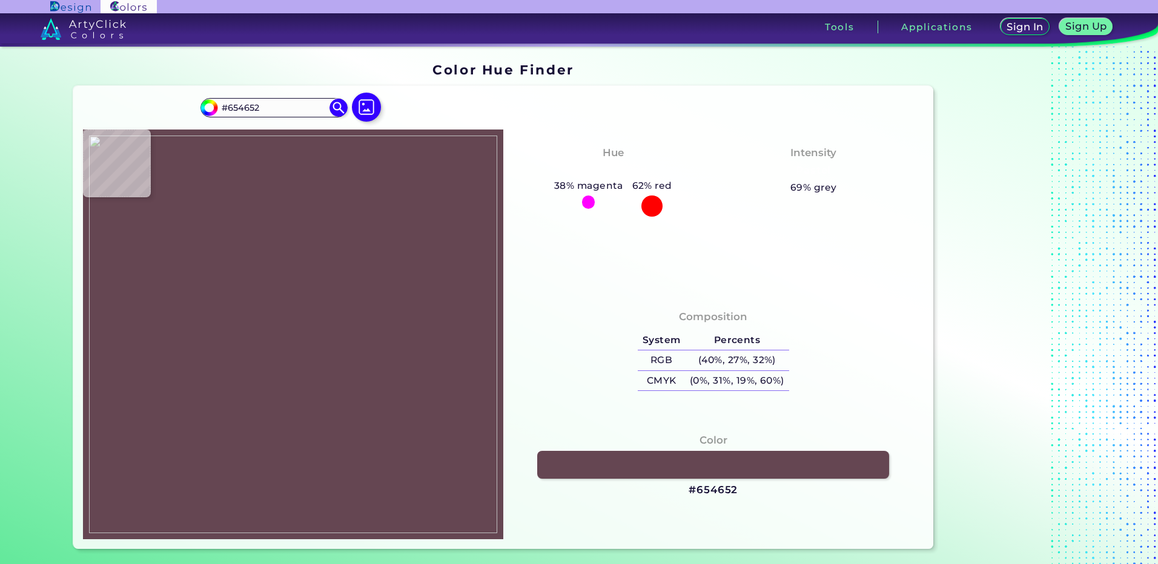
type input "#66464a"
type input "#66464A"
type input "#6b4849"
type input "#6B4849"
type input "#6d494c"
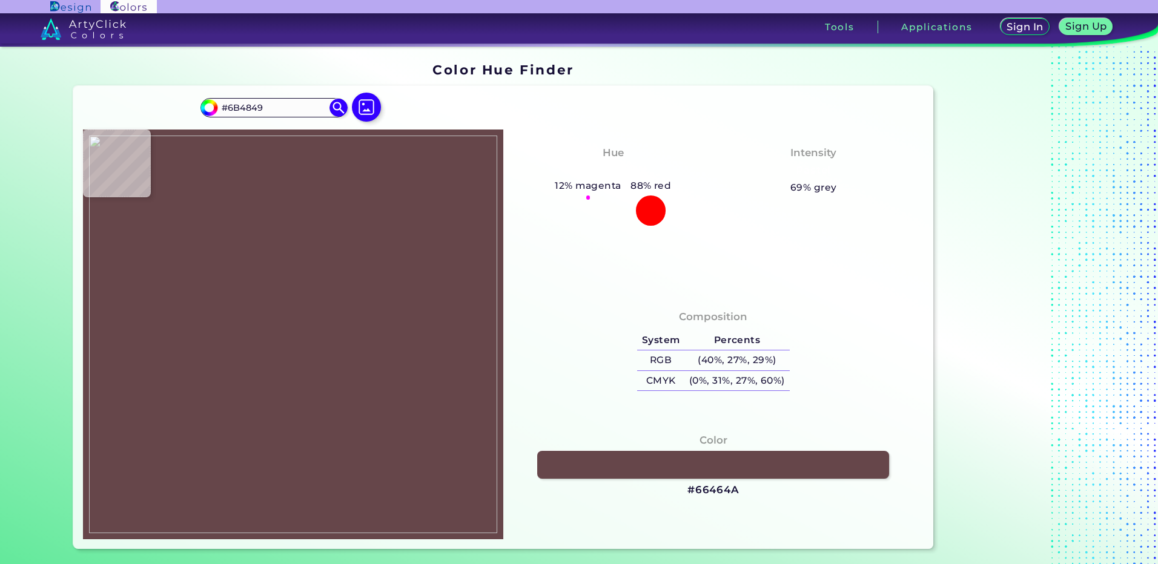
type input "#6D494C"
type input "#704948"
type input "#714e56"
type input "#714E56"
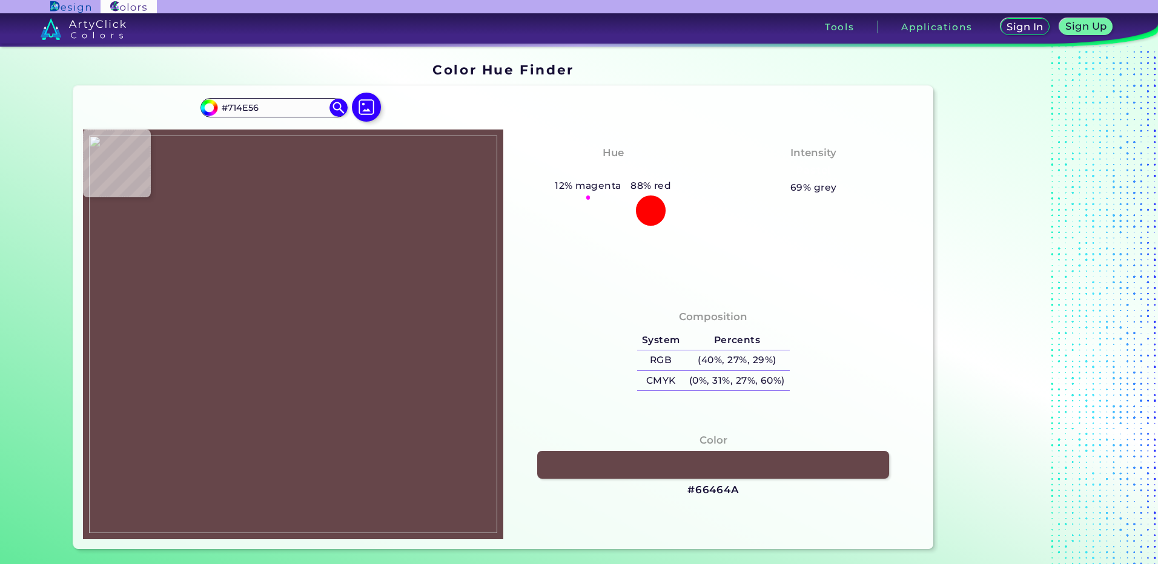
type input "#744e4f"
type input "#744E4F"
type input "#775157"
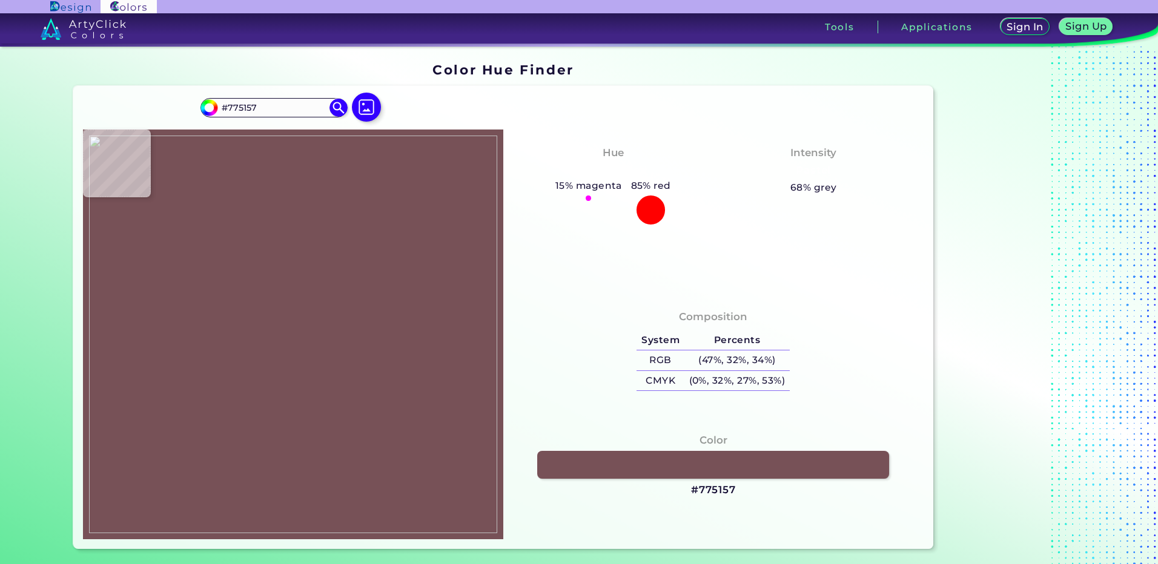
type input "#754f54"
type input "#754F54"
type input "#6b4340"
type input "#6B4340"
type input "#744f59"
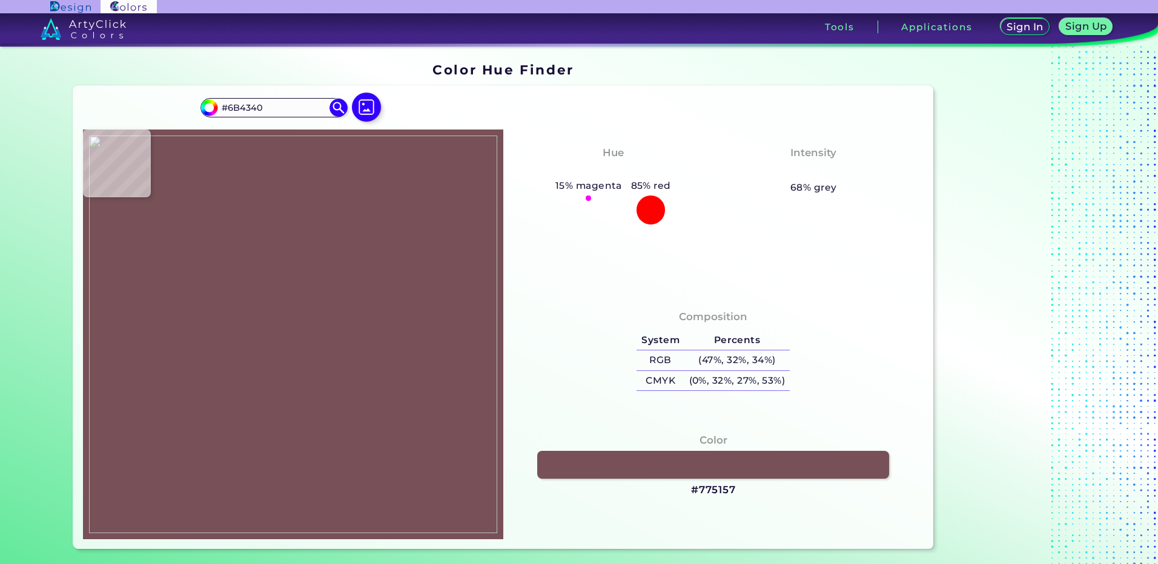
type input "#744F59"
type input "#77515a"
type input "#77515A"
type input "#744f5a"
type input "#744F5A"
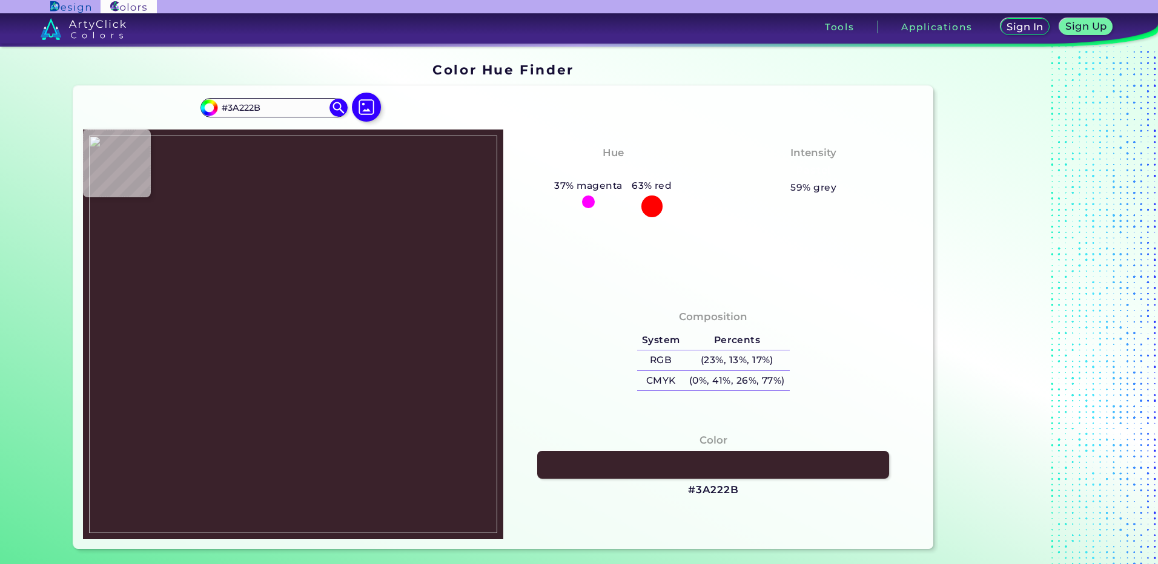
click at [286, 412] on img at bounding box center [293, 335] width 408 height 398
click at [706, 491] on h3 "#3A222B" at bounding box center [713, 490] width 51 height 15
